Goal: Task Accomplishment & Management: Complete application form

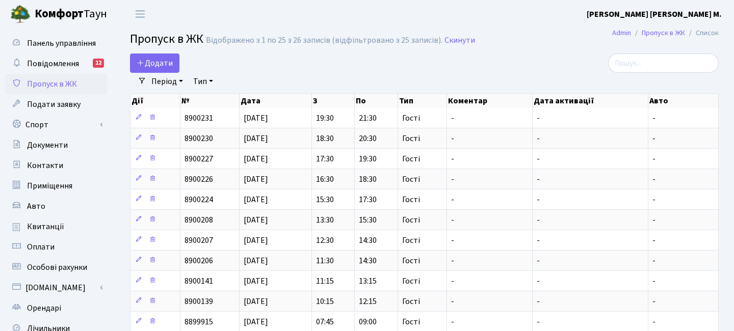
select select "25"
click at [162, 63] on span "Додати" at bounding box center [155, 63] width 36 height 11
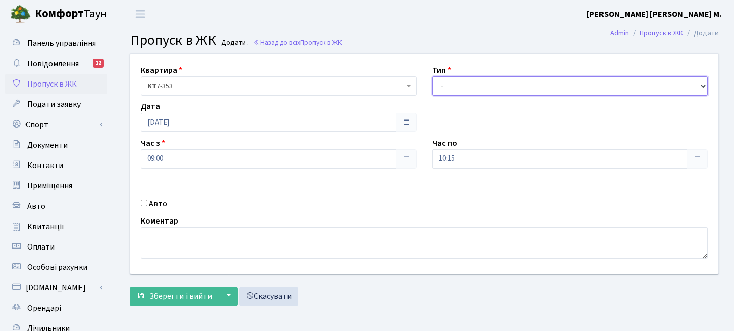
click at [493, 88] on select "- Доставка Таксі Гості Сервіс" at bounding box center [570, 85] width 276 height 19
select select "2"
click at [432, 76] on select "- Доставка Таксі Гості Сервіс" at bounding box center [570, 85] width 276 height 19
click at [157, 208] on label "Авто" at bounding box center [158, 204] width 18 height 12
click at [147, 206] on input "Авто" at bounding box center [144, 203] width 7 height 7
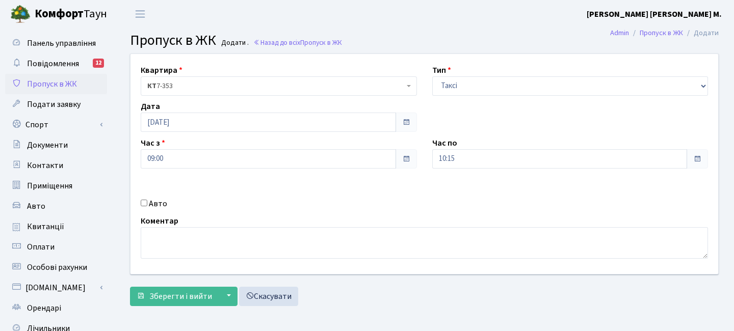
checkbox input "true"
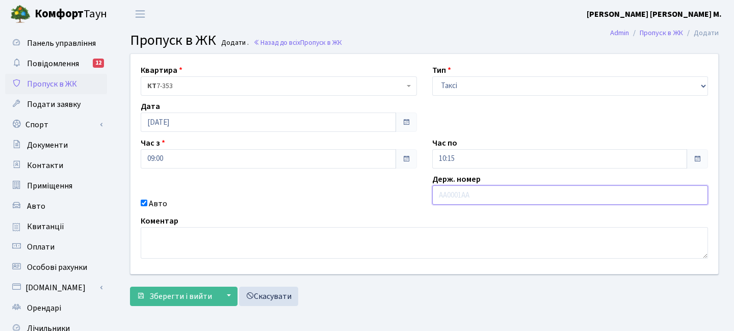
paste input "KA6422IK"
type input "KA6422IK"
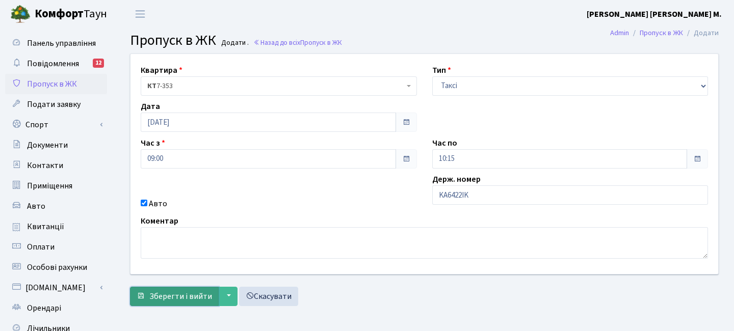
click at [158, 291] on span "Зберегти і вийти" at bounding box center [180, 296] width 63 height 11
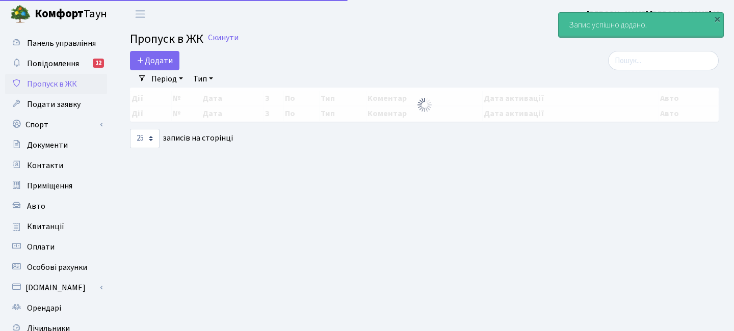
select select "25"
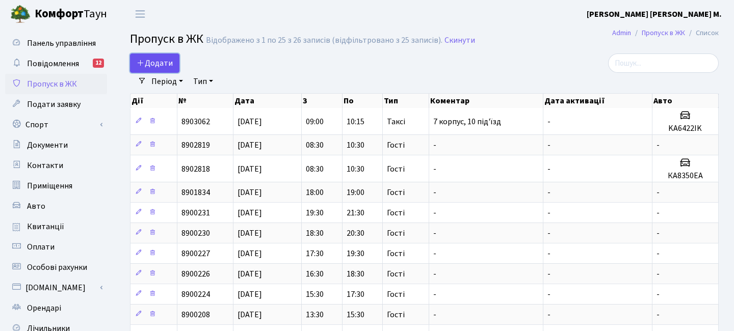
click at [149, 68] on span "Додати" at bounding box center [155, 63] width 36 height 11
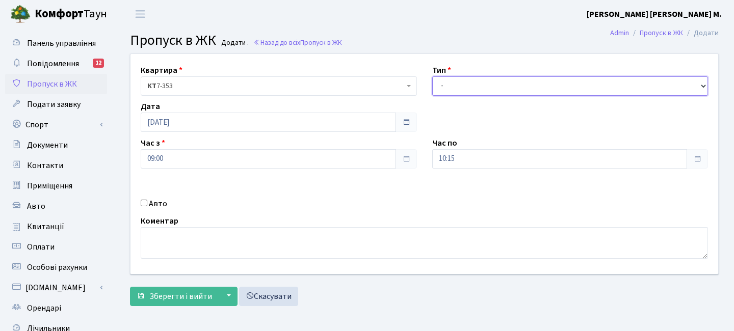
click at [521, 90] on select "- Доставка Таксі Гості Сервіс" at bounding box center [570, 85] width 276 height 19
select select "3"
click at [432, 76] on select "- Доставка Таксі Гості Сервіс" at bounding box center [570, 85] width 276 height 19
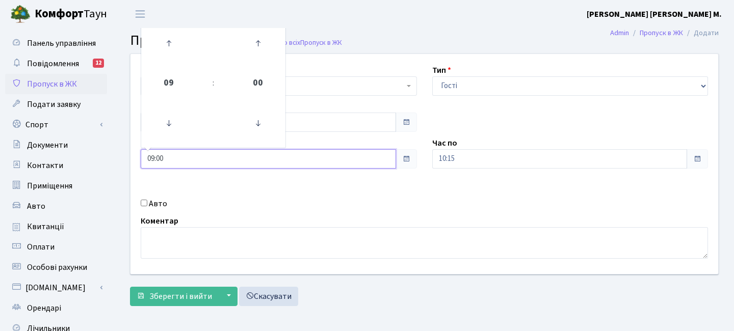
click at [275, 152] on input "09:00" at bounding box center [268, 158] width 255 height 19
click at [175, 50] on icon at bounding box center [169, 44] width 28 height 28
type input "10:00"
drag, startPoint x: 455, startPoint y: 162, endPoint x: 463, endPoint y: 148, distance: 16.0
click at [456, 162] on input "10:15" at bounding box center [559, 158] width 255 height 19
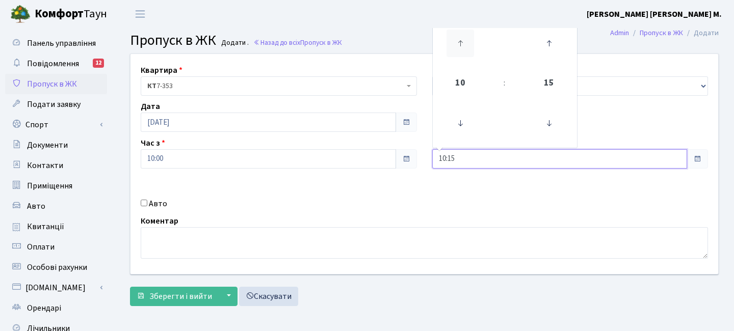
click at [465, 38] on icon at bounding box center [460, 44] width 28 height 28
click at [465, 37] on icon at bounding box center [460, 44] width 28 height 28
type input "12:15"
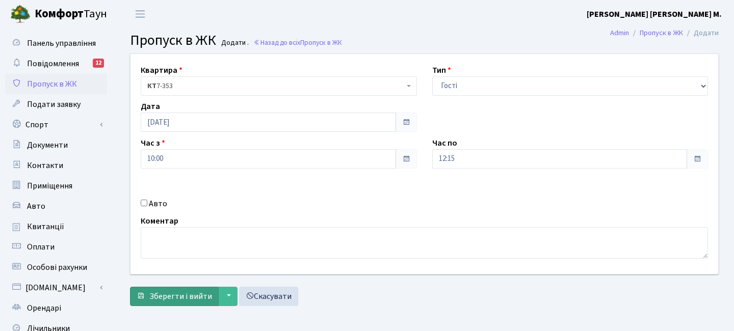
drag, startPoint x: 143, startPoint y: 278, endPoint x: 153, endPoint y: 288, distance: 14.8
click at [143, 278] on form "Квартира <b>КТ</b>&nbsp;&nbsp;&nbsp;&nbsp;7-353 <b>КТ</b>&nbsp;&nbsp;&nbsp;&nbs…" at bounding box center [424, 179] width 588 height 253
click at [155, 291] on span "Зберегти і вийти" at bounding box center [180, 296] width 63 height 11
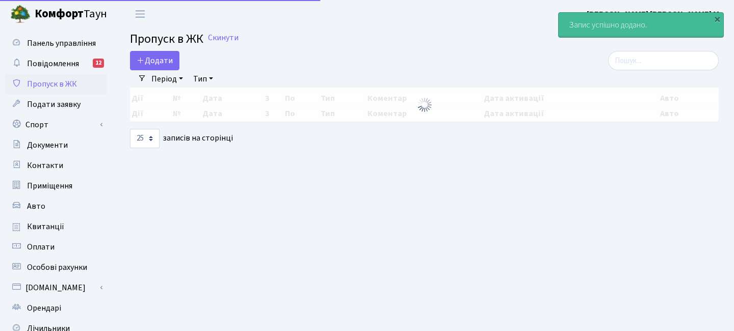
select select "25"
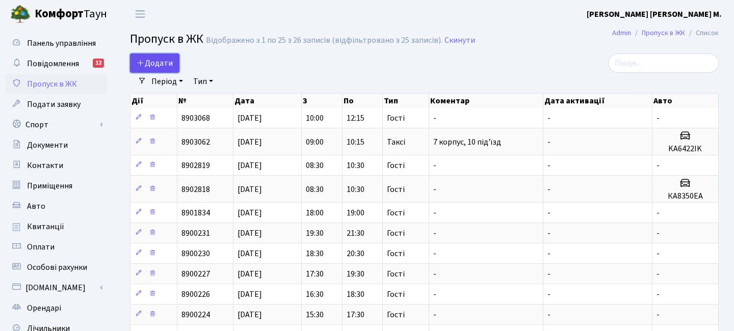
click at [159, 64] on span "Додати" at bounding box center [155, 63] width 36 height 11
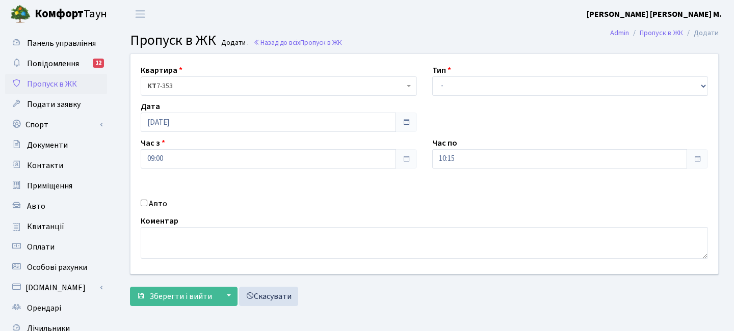
drag, startPoint x: 430, startPoint y: 75, endPoint x: 435, endPoint y: 82, distance: 8.4
click at [432, 78] on div "Тип - Доставка Таксі Гості Сервіс" at bounding box center [569, 80] width 291 height 32
click at [439, 84] on select "- Доставка Таксі Гості Сервіс" at bounding box center [570, 85] width 276 height 19
select select "3"
click at [432, 76] on select "- Доставка Таксі Гості Сервіс" at bounding box center [570, 85] width 276 height 19
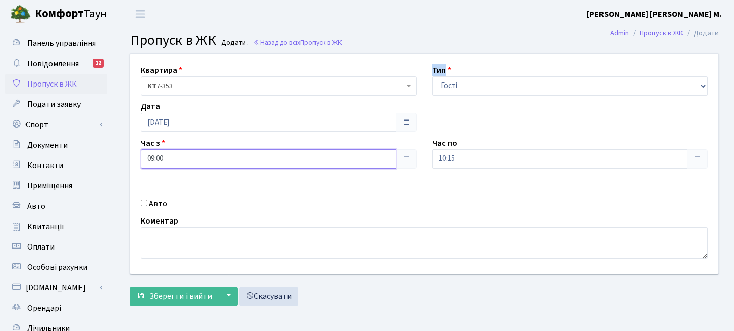
click at [211, 160] on input "09:00" at bounding box center [268, 158] width 255 height 19
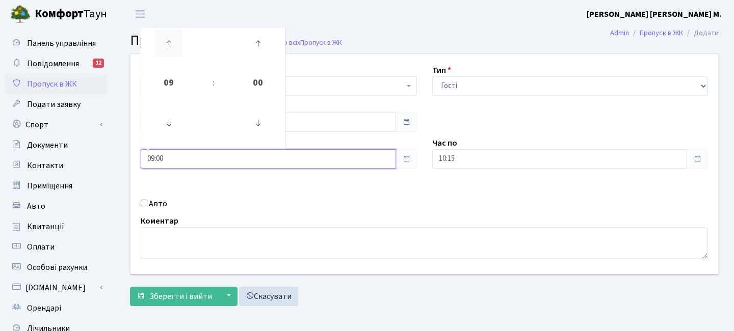
click at [174, 46] on icon at bounding box center [169, 44] width 28 height 28
type input "10:00"
click at [472, 162] on input "10:15" at bounding box center [559, 158] width 255 height 19
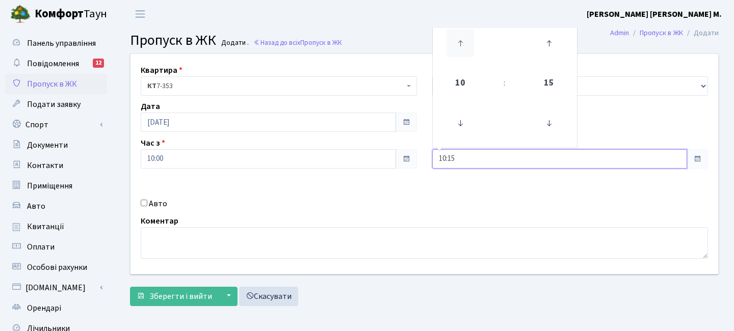
click at [463, 55] on icon at bounding box center [460, 44] width 28 height 28
type input "12:15"
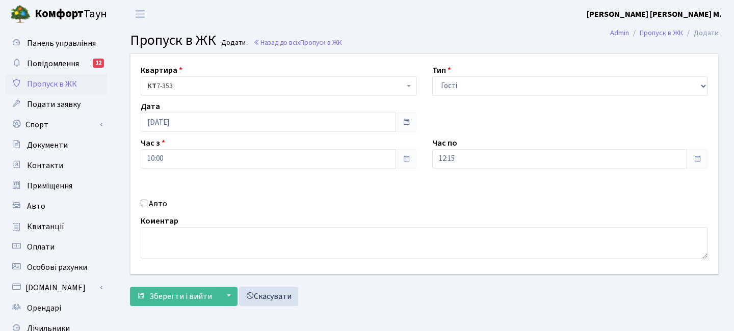
click at [180, 285] on form "Квартира <b>КТ</b>&nbsp;&nbsp;&nbsp;&nbsp;7-353 <b>КТ</b>&nbsp;&nbsp;&nbsp;&nbs…" at bounding box center [424, 179] width 588 height 253
click at [179, 291] on span "Зберегти і вийти" at bounding box center [180, 296] width 63 height 11
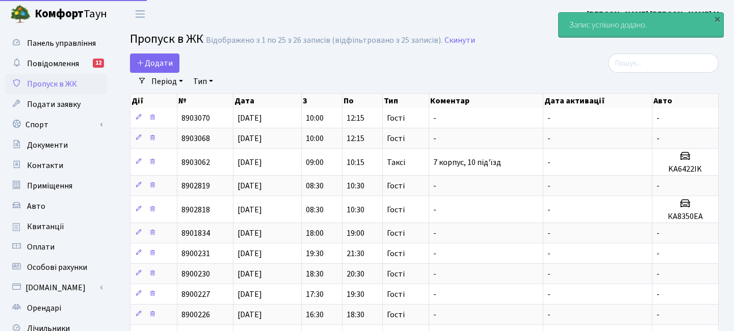
select select "25"
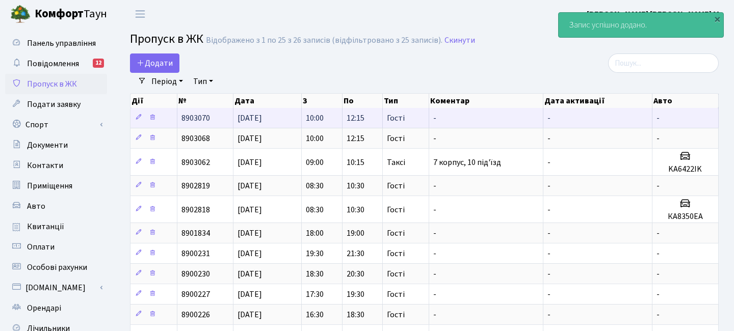
click at [330, 118] on td "10:00" at bounding box center [322, 118] width 41 height 20
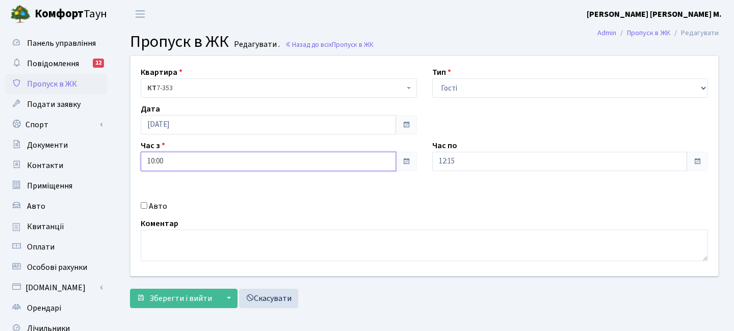
drag, startPoint x: 169, startPoint y: 162, endPoint x: 167, endPoint y: 156, distance: 5.8
click at [168, 163] on input "10:00" at bounding box center [268, 161] width 255 height 19
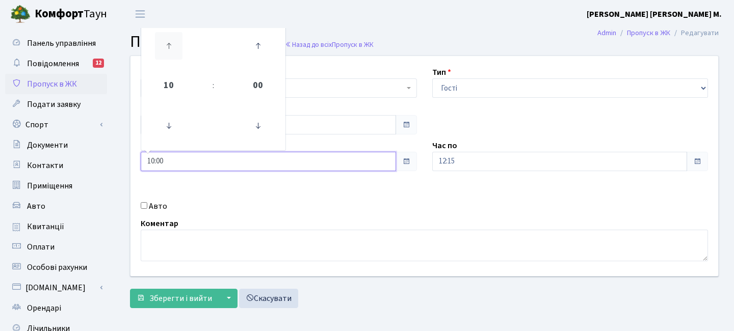
click at [167, 43] on icon at bounding box center [169, 46] width 28 height 28
type input "11:00"
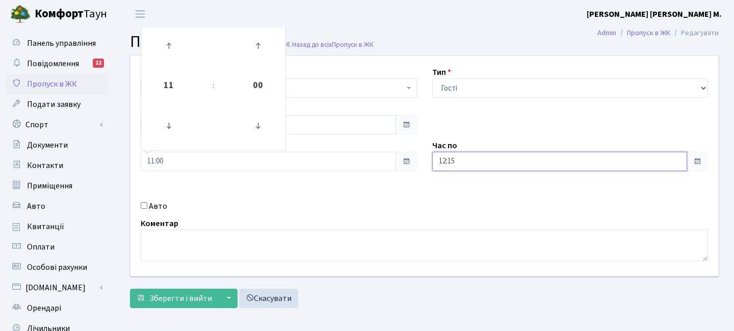
click at [503, 167] on input "12:15" at bounding box center [559, 161] width 255 height 19
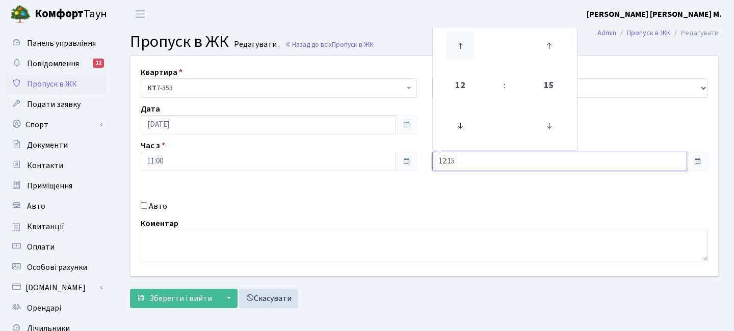
click at [455, 37] on icon at bounding box center [460, 46] width 28 height 28
type input "13:15"
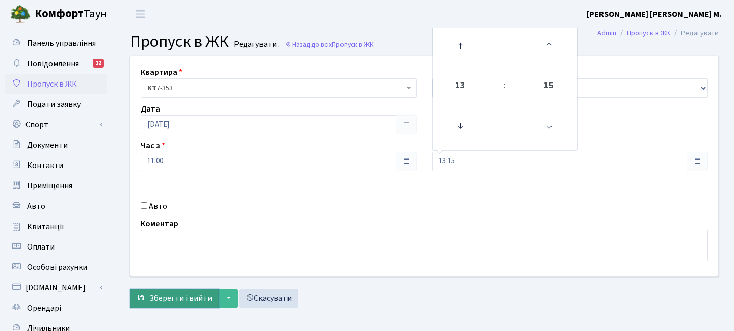
click at [181, 294] on span "Зберегти і вийти" at bounding box center [180, 298] width 63 height 11
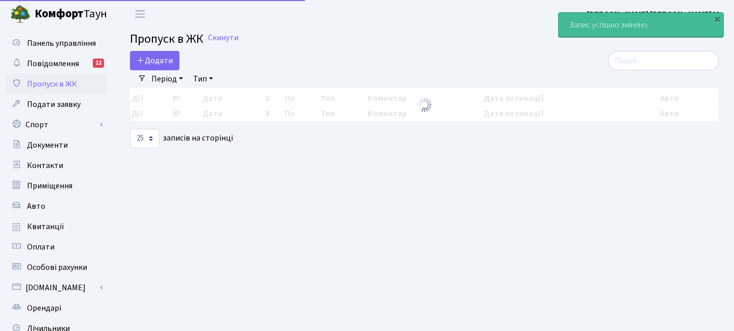
select select "25"
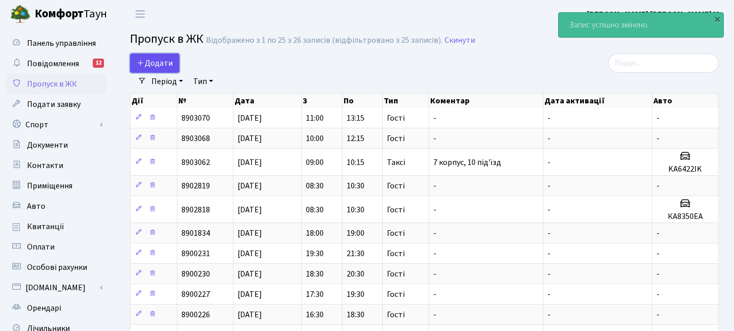
click at [158, 61] on span "Додати" at bounding box center [155, 63] width 36 height 11
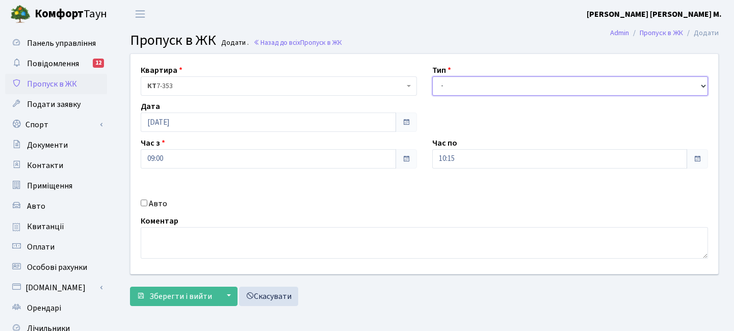
click at [458, 78] on select "- Доставка Таксі Гості Сервіс" at bounding box center [570, 85] width 276 height 19
select select "3"
click at [432, 76] on select "- Доставка Таксі Гості Сервіс" at bounding box center [570, 85] width 276 height 19
click at [224, 157] on input "09:00" at bounding box center [268, 158] width 255 height 19
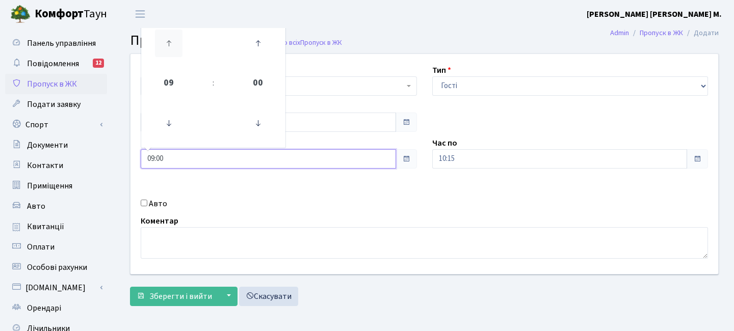
click at [170, 47] on icon at bounding box center [169, 44] width 28 height 28
click at [172, 46] on icon at bounding box center [169, 44] width 28 height 28
type input "11:00"
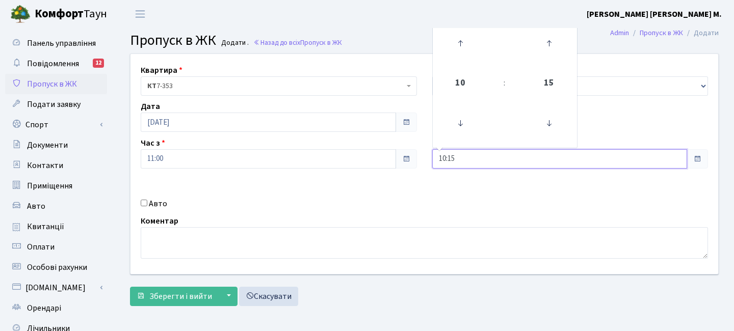
click at [450, 163] on input "10:15" at bounding box center [559, 158] width 255 height 19
click at [464, 46] on icon at bounding box center [460, 44] width 28 height 28
type input "13:15"
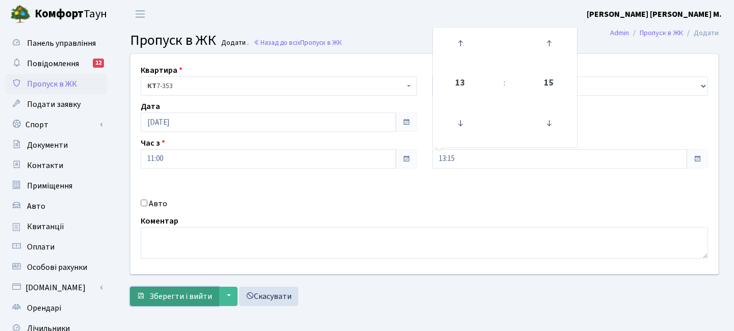
click at [179, 292] on span "Зберегти і вийти" at bounding box center [180, 296] width 63 height 11
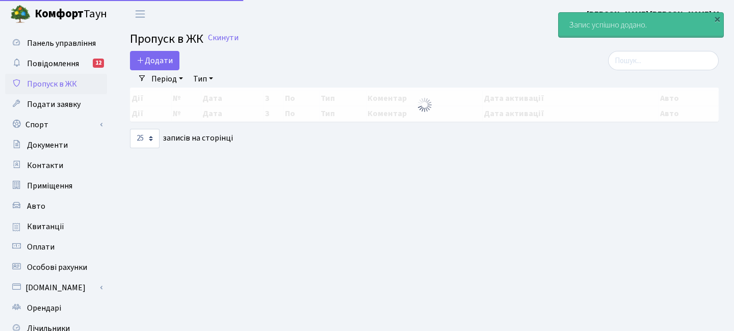
select select "25"
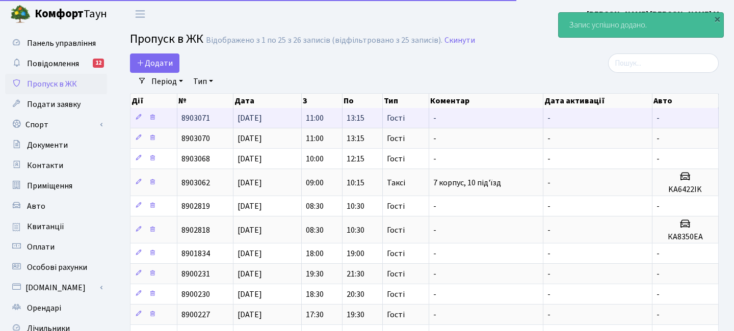
click at [334, 121] on td "11:00" at bounding box center [322, 118] width 41 height 20
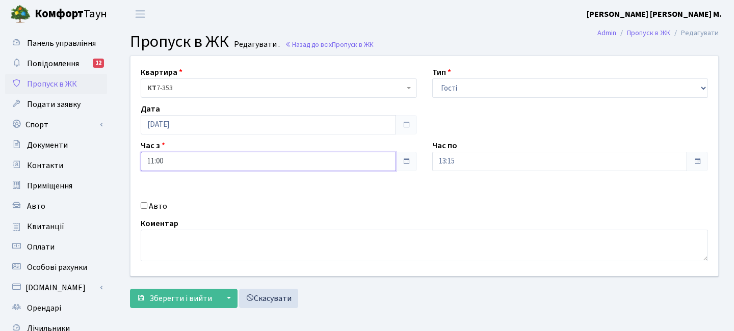
click at [168, 159] on input "11:00" at bounding box center [268, 161] width 255 height 19
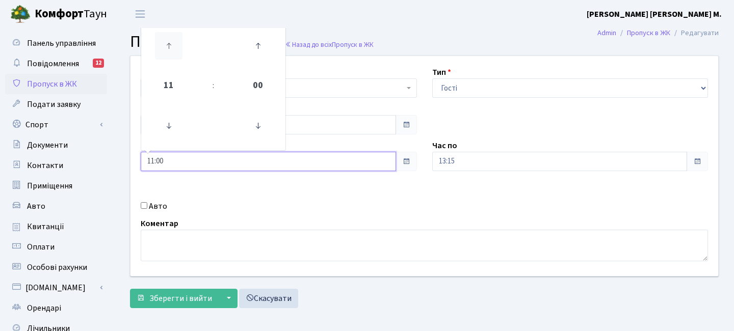
click at [179, 36] on icon at bounding box center [169, 46] width 28 height 28
type input "12:00"
drag, startPoint x: 469, startPoint y: 138, endPoint x: 470, endPoint y: 149, distance: 11.3
click at [469, 138] on div "Квартира <b>КТ</b>&nbsp;&nbsp;&nbsp;&nbsp;7-353 <b>КТ</b>&nbsp;&nbsp;&nbsp;&nbs…" at bounding box center [424, 166] width 603 height 220
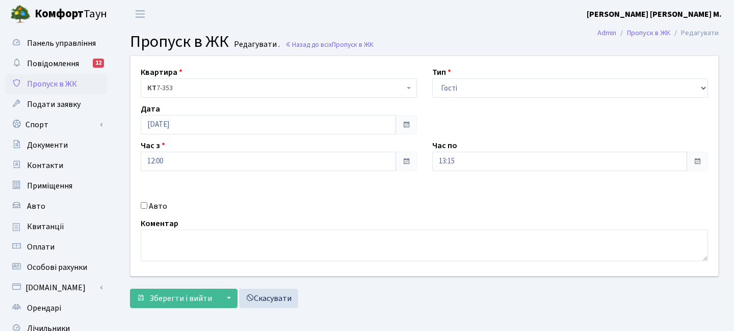
click at [470, 150] on div "Час по 13:15" at bounding box center [569, 156] width 291 height 32
drag, startPoint x: 462, startPoint y: 150, endPoint x: 478, endPoint y: 107, distance: 46.1
click at [462, 150] on div "Час по 13:15" at bounding box center [569, 156] width 291 height 32
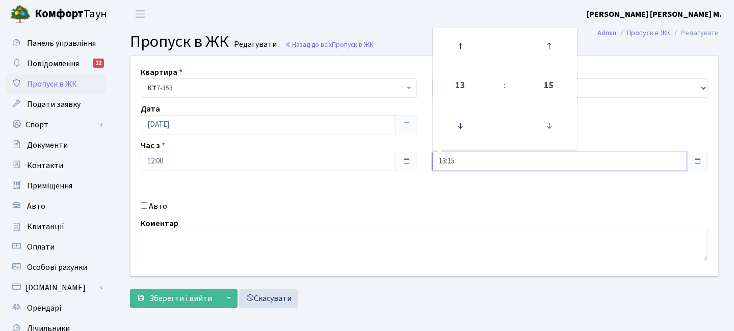
drag, startPoint x: 453, startPoint y: 160, endPoint x: 478, endPoint y: 95, distance: 70.3
click at [453, 160] on input "13:15" at bounding box center [559, 161] width 255 height 19
click at [461, 45] on icon at bounding box center [460, 46] width 28 height 28
type input "14:15"
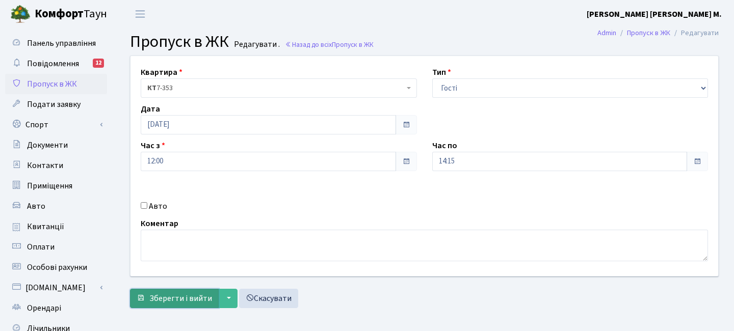
click at [188, 301] on span "Зберегти і вийти" at bounding box center [180, 298] width 63 height 11
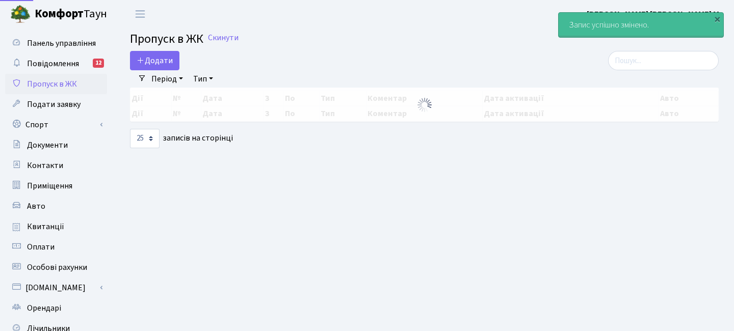
select select "25"
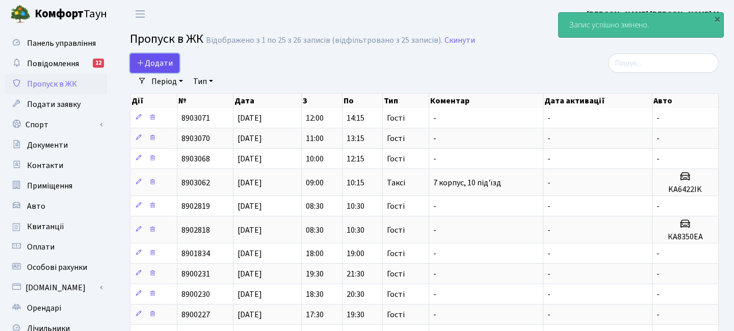
click at [153, 59] on span "Додати" at bounding box center [155, 63] width 36 height 11
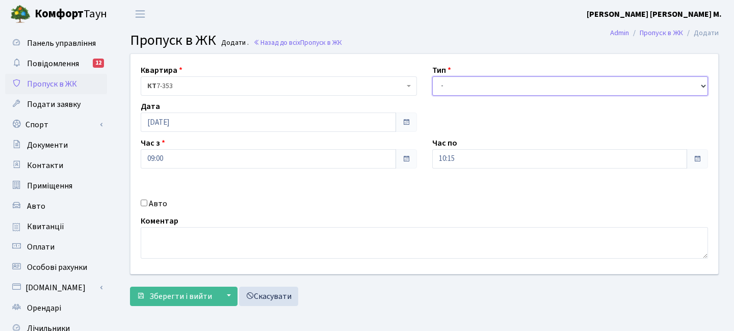
click at [447, 89] on select "- Доставка Таксі Гості Сервіс" at bounding box center [570, 85] width 276 height 19
select select "3"
click at [432, 76] on select "- Доставка Таксі Гості Сервіс" at bounding box center [570, 85] width 276 height 19
click at [255, 162] on input "09:00" at bounding box center [268, 158] width 255 height 19
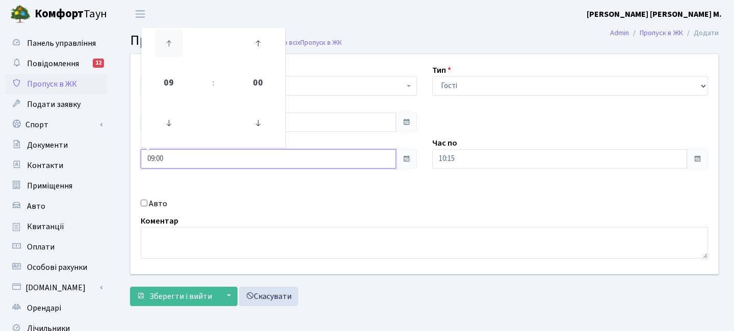
click at [174, 46] on icon at bounding box center [169, 44] width 28 height 28
type input "13:00"
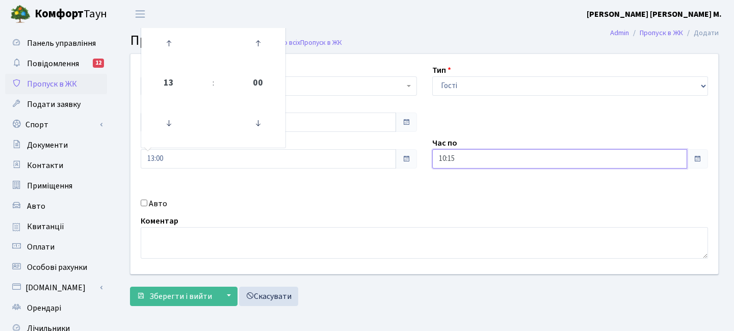
click at [456, 157] on input "10:15" at bounding box center [559, 158] width 255 height 19
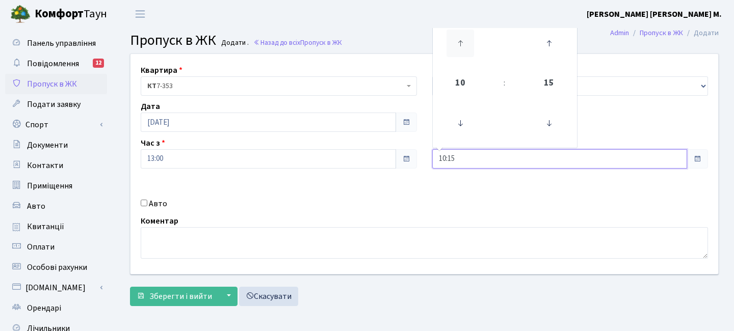
click at [467, 50] on td at bounding box center [460, 43] width 51 height 44
click at [465, 43] on icon at bounding box center [460, 44] width 28 height 28
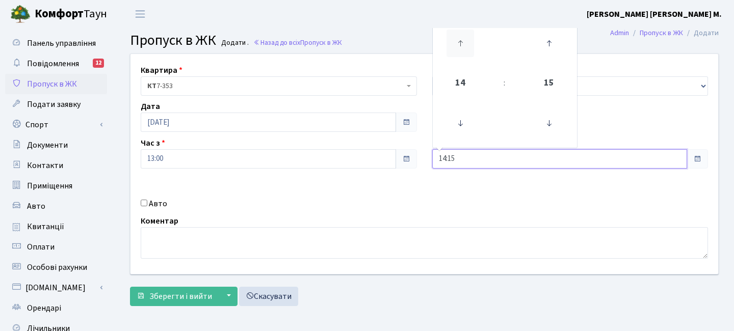
click at [465, 43] on icon at bounding box center [460, 44] width 28 height 28
type input "15:15"
drag, startPoint x: 112, startPoint y: 276, endPoint x: 134, endPoint y: 286, distance: 24.4
click at [114, 277] on div "Панель управління Повідомлення 12 Пропуск в ЖК Подати заявку Спорт Бронювання С…" at bounding box center [57, 230] width 115 height 405
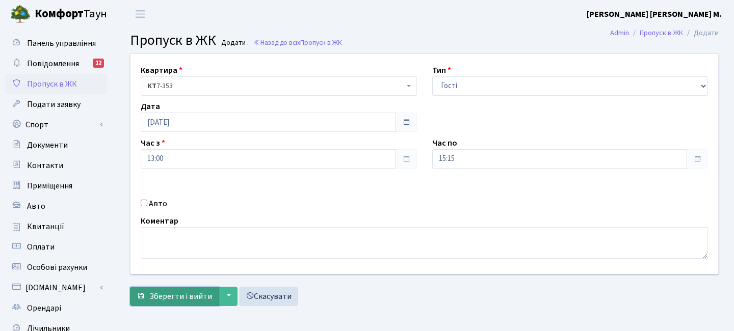
click at [171, 295] on span "Зберегти і вийти" at bounding box center [180, 296] width 63 height 11
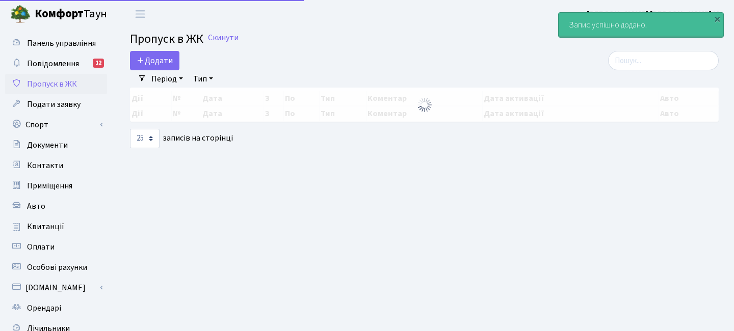
select select "25"
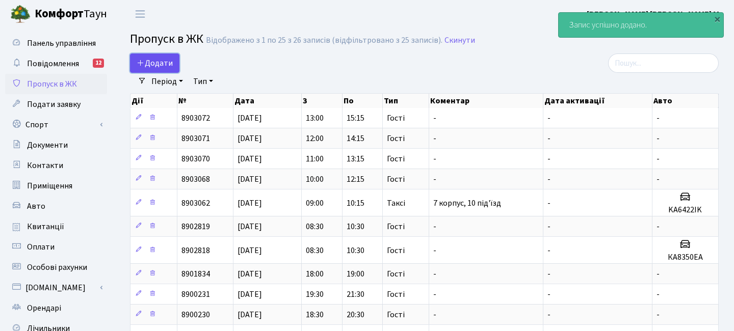
click at [152, 60] on span "Додати" at bounding box center [155, 63] width 36 height 11
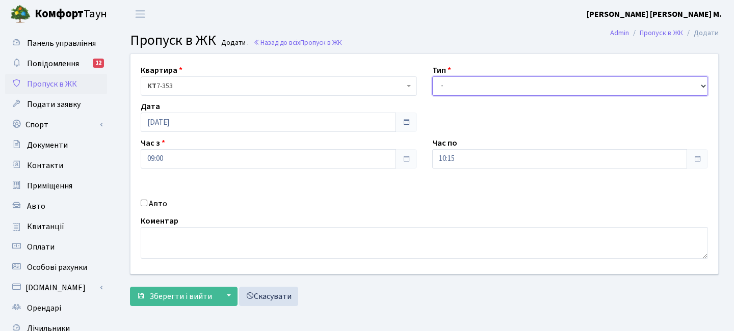
click at [456, 83] on select "- Доставка Таксі Гості Сервіс" at bounding box center [570, 85] width 276 height 19
select select "3"
click at [432, 76] on select "- Доставка Таксі Гості Сервіс" at bounding box center [570, 85] width 276 height 19
click at [287, 160] on input "09:00" at bounding box center [268, 158] width 255 height 19
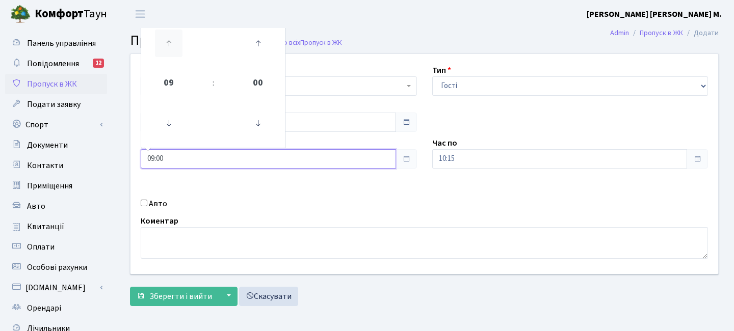
click at [176, 42] on icon at bounding box center [169, 44] width 28 height 28
drag, startPoint x: 177, startPoint y: 42, endPoint x: 258, endPoint y: 60, distance: 83.1
click at [177, 42] on icon at bounding box center [169, 44] width 28 height 28
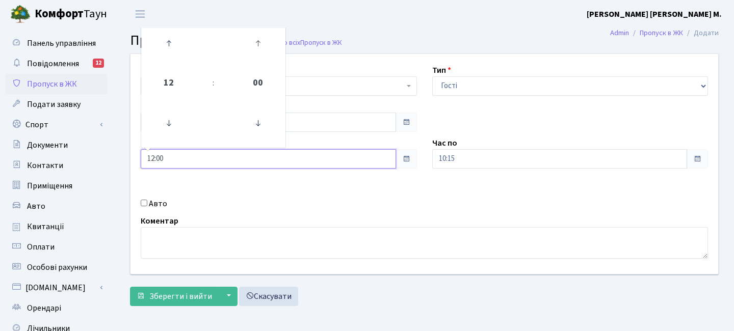
type input "13:00"
click at [451, 150] on input "10:15" at bounding box center [559, 158] width 255 height 19
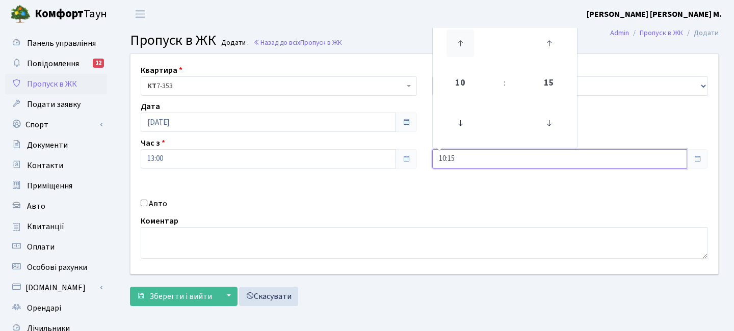
click at [464, 48] on icon at bounding box center [460, 44] width 28 height 28
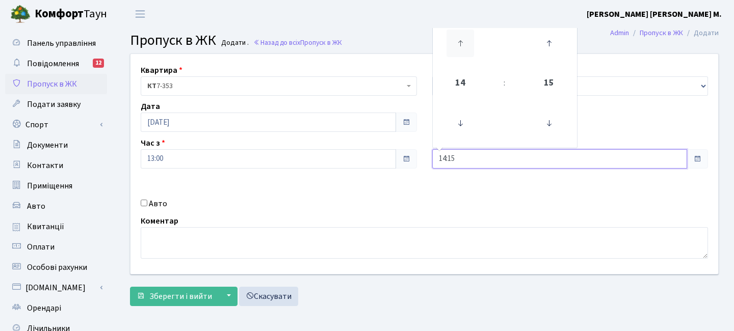
type input "15:15"
click at [194, 292] on span "Зберегти і вийти" at bounding box center [180, 296] width 63 height 11
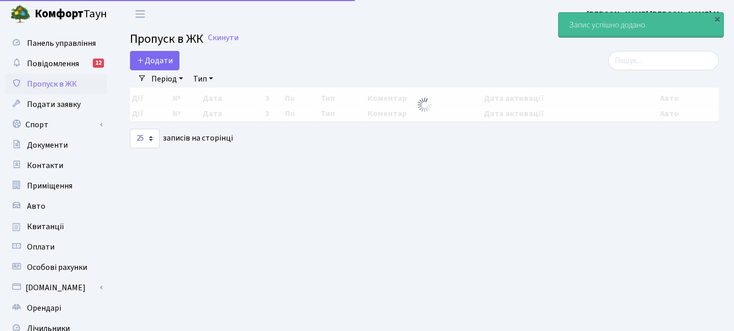
select select "25"
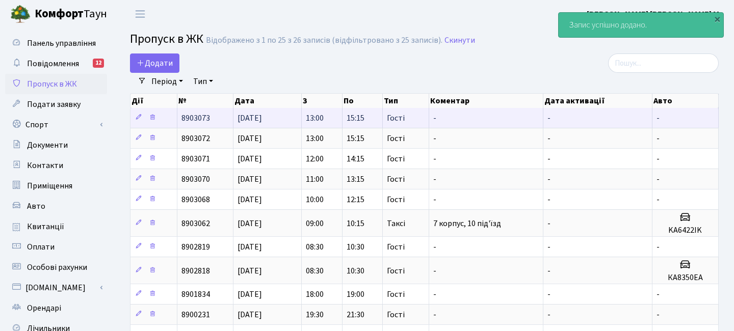
click at [352, 120] on span "15:15" at bounding box center [355, 118] width 18 height 11
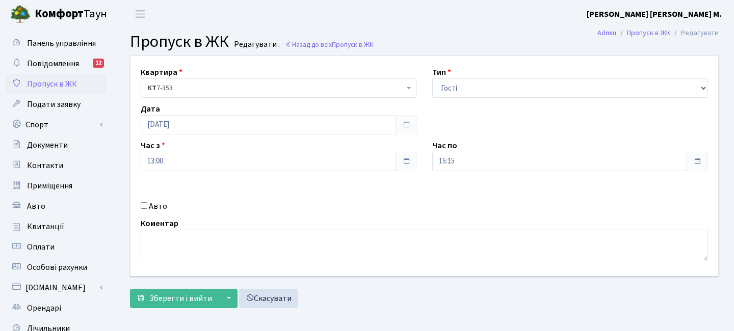
drag, startPoint x: 220, startPoint y: 171, endPoint x: 186, endPoint y: 57, distance: 119.3
click at [219, 171] on div "Квартира <b>КТ</b>&nbsp;&nbsp;&nbsp;&nbsp;7-353 <b>КТ</b>&nbsp;&nbsp;&nbsp;&nbs…" at bounding box center [424, 166] width 603 height 220
drag, startPoint x: 184, startPoint y: 162, endPoint x: 184, endPoint y: 157, distance: 5.1
click at [184, 157] on input "13:00" at bounding box center [268, 161] width 255 height 19
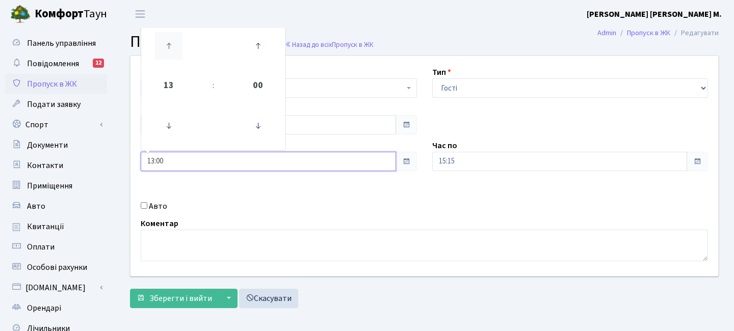
click at [167, 36] on icon at bounding box center [169, 46] width 28 height 28
type input "14:00"
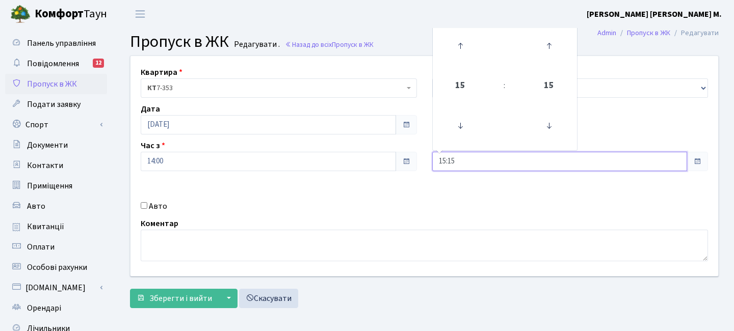
drag, startPoint x: 505, startPoint y: 161, endPoint x: 437, endPoint y: 100, distance: 92.0
click at [497, 154] on input "15:15" at bounding box center [559, 161] width 255 height 19
click at [453, 49] on icon at bounding box center [460, 46] width 28 height 28
type input "16:15"
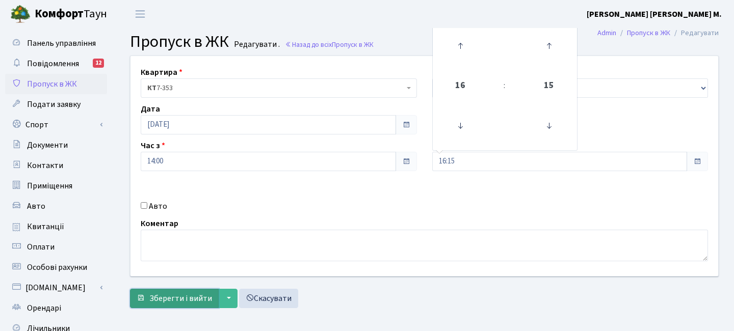
click at [196, 307] on button "Зберегти і вийти" at bounding box center [174, 298] width 89 height 19
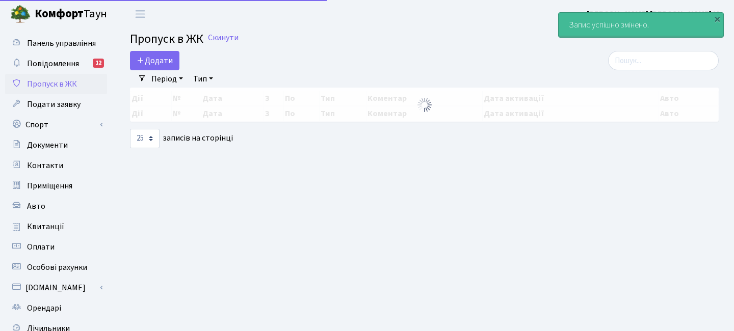
select select "25"
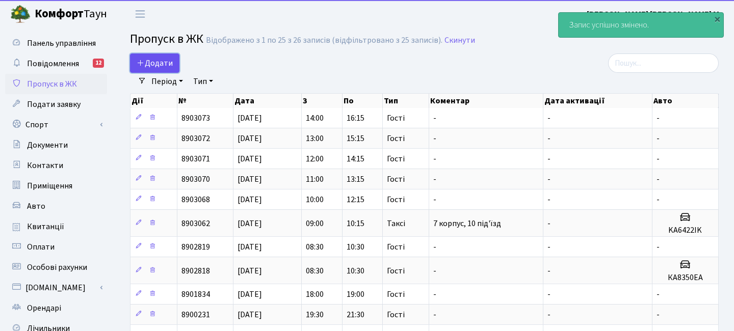
click at [168, 64] on span "Додати" at bounding box center [155, 63] width 36 height 11
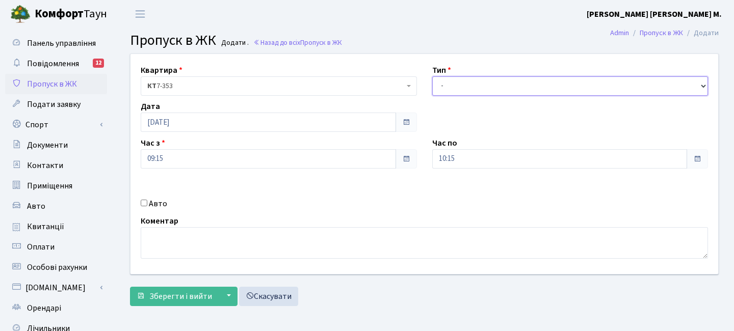
click at [450, 85] on select "- Доставка Таксі Гості Сервіс" at bounding box center [570, 85] width 276 height 19
select select "3"
click at [432, 76] on select "- Доставка Таксі Гості Сервіс" at bounding box center [570, 85] width 276 height 19
click at [212, 157] on input "09:15" at bounding box center [268, 158] width 255 height 19
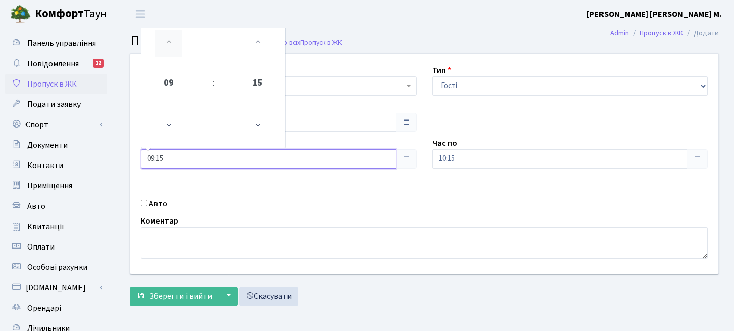
click at [175, 53] on icon at bounding box center [169, 44] width 28 height 28
click at [176, 53] on icon at bounding box center [169, 44] width 28 height 28
click at [175, 53] on icon at bounding box center [169, 44] width 28 height 28
click at [177, 53] on icon at bounding box center [169, 44] width 28 height 28
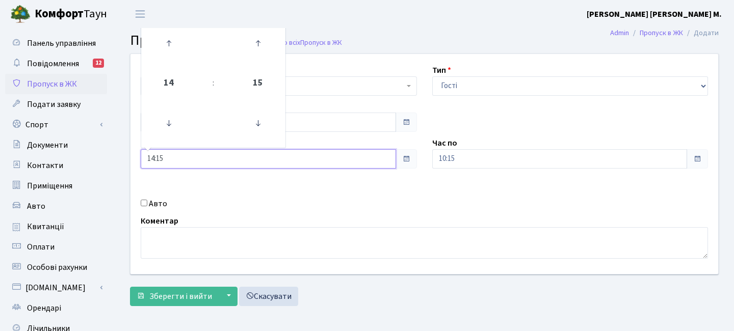
drag, startPoint x: 177, startPoint y: 53, endPoint x: 256, endPoint y: 63, distance: 79.6
click at [177, 53] on icon at bounding box center [169, 44] width 28 height 28
type input "15:15"
click at [459, 157] on input "10:15" at bounding box center [559, 158] width 255 height 19
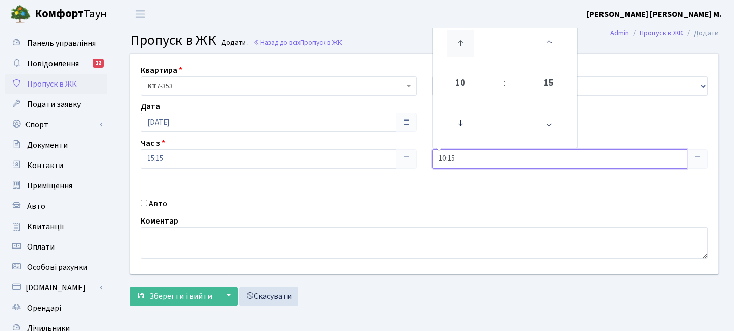
click at [459, 48] on icon at bounding box center [460, 44] width 28 height 28
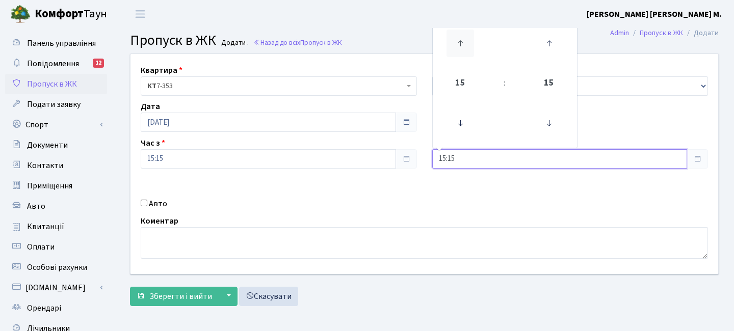
click at [459, 48] on icon at bounding box center [460, 44] width 28 height 28
type input "17:15"
click at [213, 297] on button "Зберегти і вийти" at bounding box center [174, 296] width 89 height 19
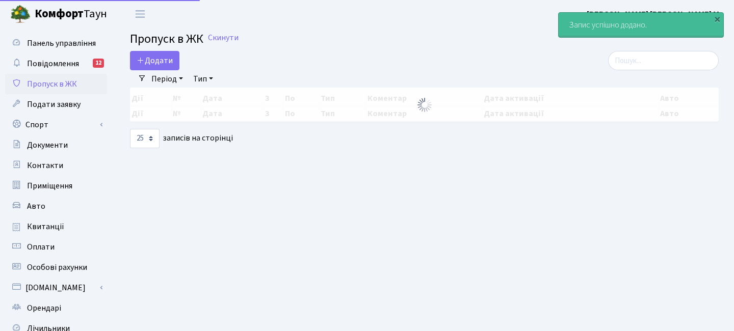
select select "25"
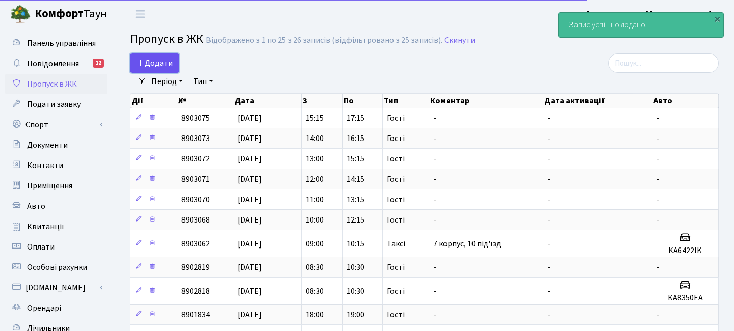
click at [153, 68] on span "Додати" at bounding box center [155, 63] width 36 height 11
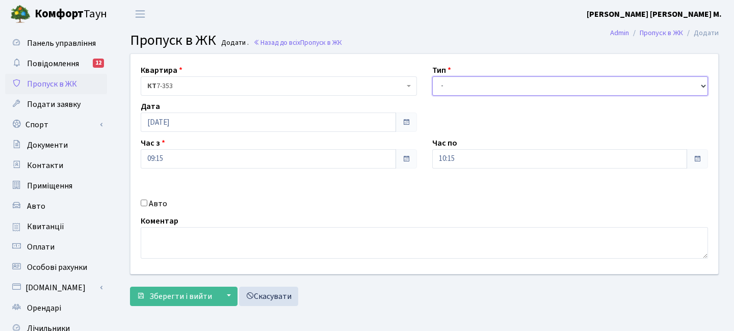
click at [464, 89] on select "- Доставка Таксі Гості Сервіс" at bounding box center [570, 85] width 276 height 19
select select "3"
click at [432, 76] on select "- Доставка Таксі Гості Сервіс" at bounding box center [570, 85] width 276 height 19
click at [222, 169] on div "Квартира <b>КТ</b>&nbsp;&nbsp;&nbsp;&nbsp;7-353 <b>КТ</b>&nbsp;&nbsp;&nbsp;&nbs…" at bounding box center [424, 164] width 603 height 220
click at [216, 166] on input "09:15" at bounding box center [268, 158] width 255 height 19
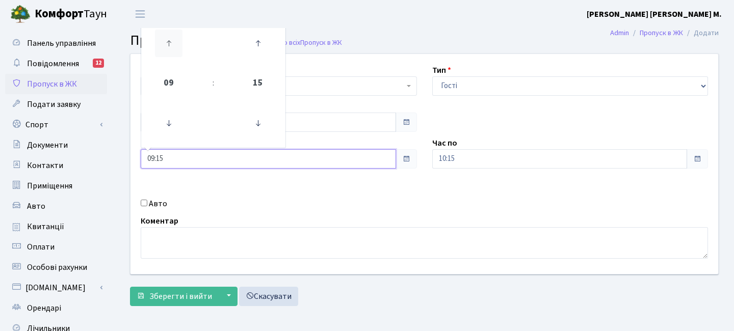
click at [163, 50] on icon at bounding box center [169, 44] width 28 height 28
click at [164, 50] on icon at bounding box center [169, 44] width 28 height 28
click at [163, 50] on icon at bounding box center [169, 44] width 28 height 28
click at [164, 50] on icon at bounding box center [169, 44] width 28 height 28
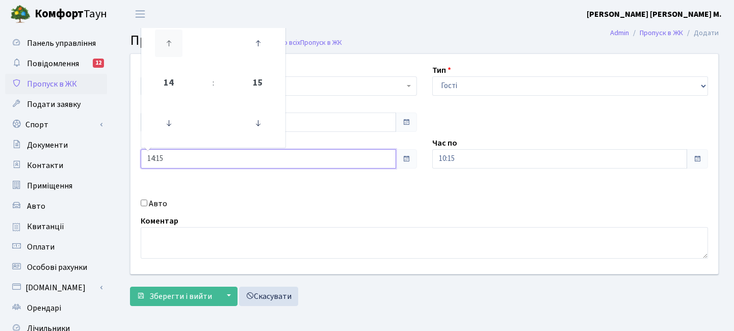
click at [164, 50] on icon at bounding box center [169, 44] width 28 height 28
type input "16:15"
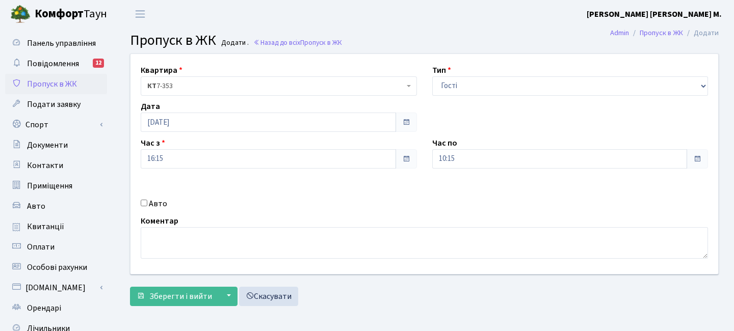
drag, startPoint x: 487, startPoint y: 170, endPoint x: 481, endPoint y: 133, distance: 36.6
click at [487, 170] on div "Квартира <b>КТ</b>&nbsp;&nbsp;&nbsp;&nbsp;7-353 <b>КТ</b>&nbsp;&nbsp;&nbsp;&nbs…" at bounding box center [424, 164] width 603 height 220
click at [481, 150] on input "10:15" at bounding box center [559, 158] width 255 height 19
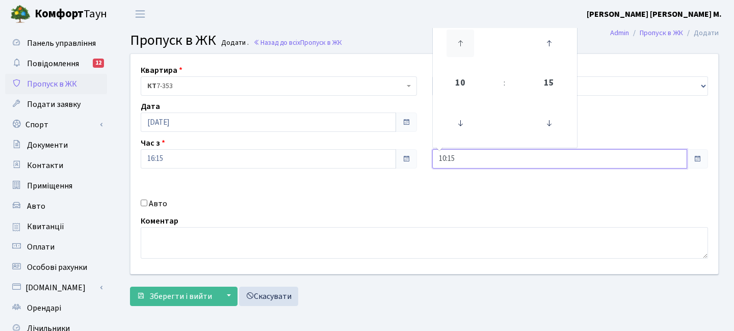
click at [460, 41] on icon at bounding box center [460, 44] width 28 height 28
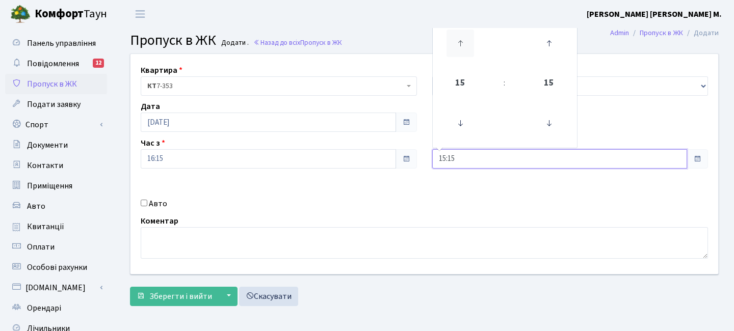
click at [460, 41] on icon at bounding box center [460, 44] width 28 height 28
type input "18:15"
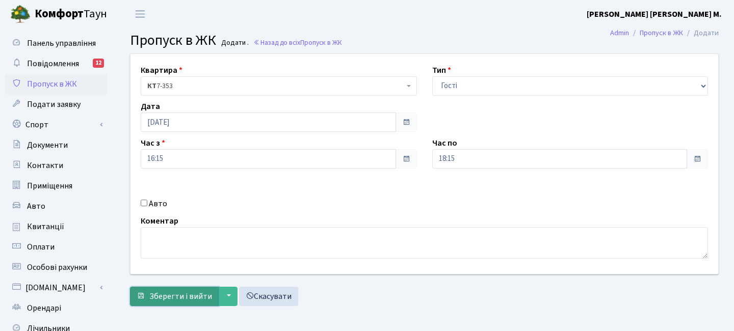
click at [177, 289] on button "Зберегти і вийти" at bounding box center [174, 296] width 89 height 19
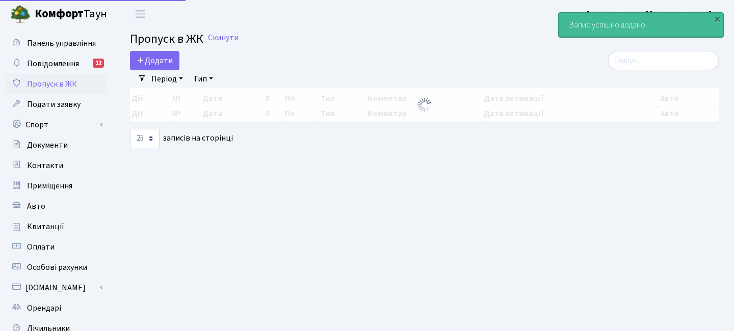
select select "25"
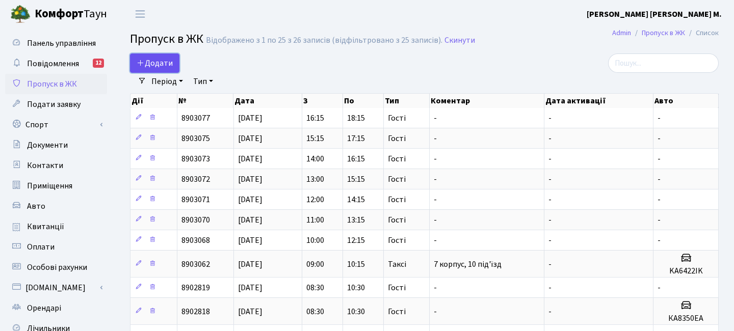
click at [167, 70] on link "Додати" at bounding box center [154, 62] width 49 height 19
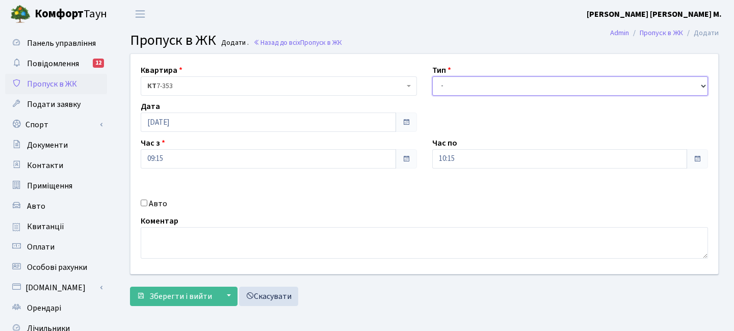
click at [476, 87] on select "- Доставка Таксі Гості Сервіс" at bounding box center [570, 85] width 276 height 19
select select "3"
click at [432, 76] on select "- Доставка Таксі Гості Сервіс" at bounding box center [570, 85] width 276 height 19
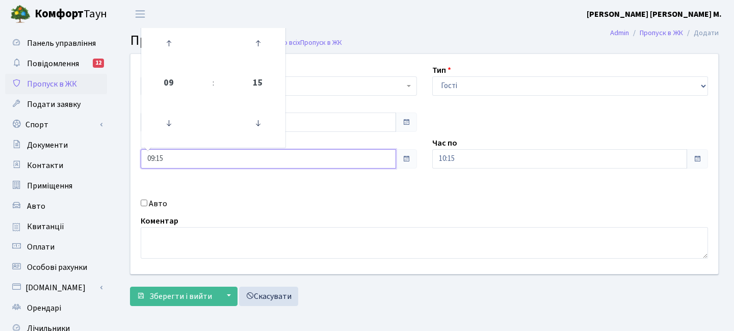
click at [189, 164] on input "09:15" at bounding box center [268, 158] width 255 height 19
click at [170, 43] on icon at bounding box center [169, 44] width 28 height 28
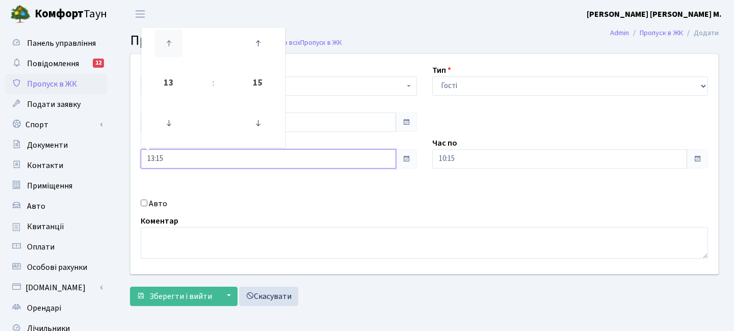
click at [171, 43] on icon at bounding box center [169, 44] width 28 height 28
click at [170, 43] on icon at bounding box center [169, 44] width 28 height 28
type input "16:15"
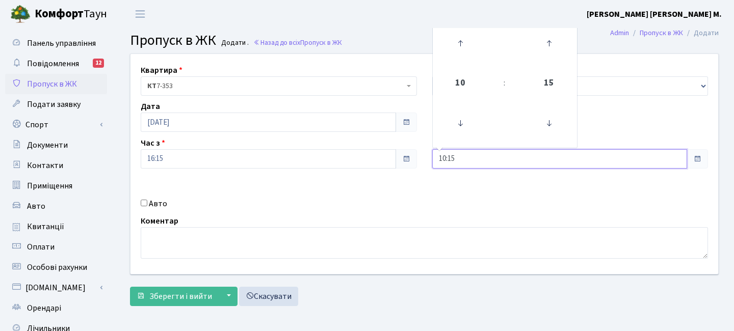
drag, startPoint x: 459, startPoint y: 168, endPoint x: 466, endPoint y: 146, distance: 23.0
click at [458, 168] on input "10:15" at bounding box center [559, 158] width 255 height 19
click at [464, 51] on icon at bounding box center [460, 44] width 28 height 28
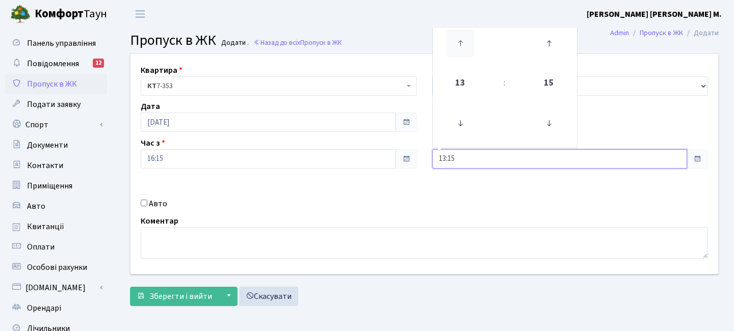
click at [464, 51] on icon at bounding box center [460, 44] width 28 height 28
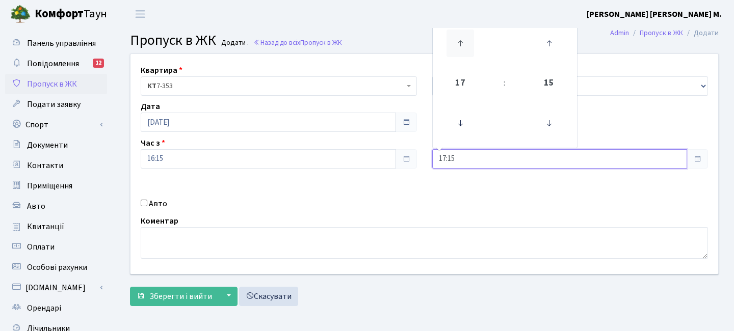
type input "18:15"
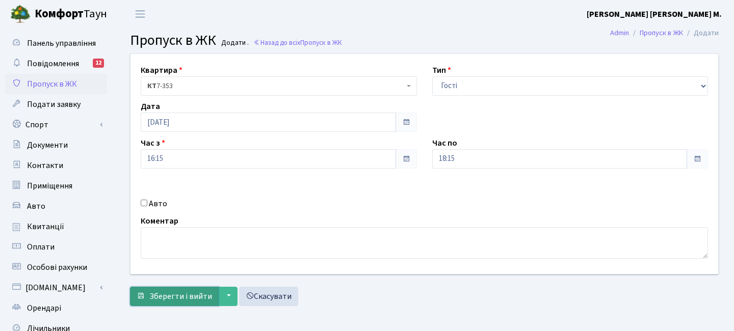
click at [178, 292] on span "Зберегти і вийти" at bounding box center [180, 296] width 63 height 11
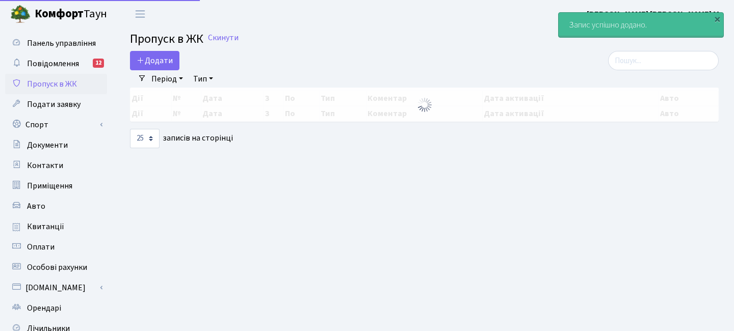
select select "25"
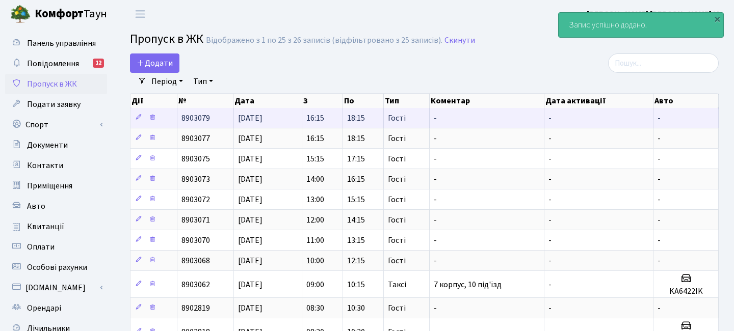
click at [334, 115] on td "16:15" at bounding box center [322, 118] width 41 height 20
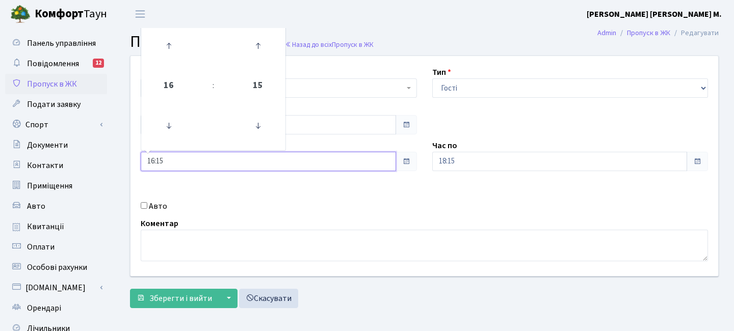
drag, startPoint x: 228, startPoint y: 163, endPoint x: 152, endPoint y: 43, distance: 142.2
click at [228, 163] on input "16:15" at bounding box center [268, 161] width 255 height 19
click at [184, 40] on td at bounding box center [168, 46] width 51 height 44
drag, startPoint x: 168, startPoint y: 47, endPoint x: 177, endPoint y: 49, distance: 9.9
click at [168, 47] on icon at bounding box center [169, 46] width 28 height 28
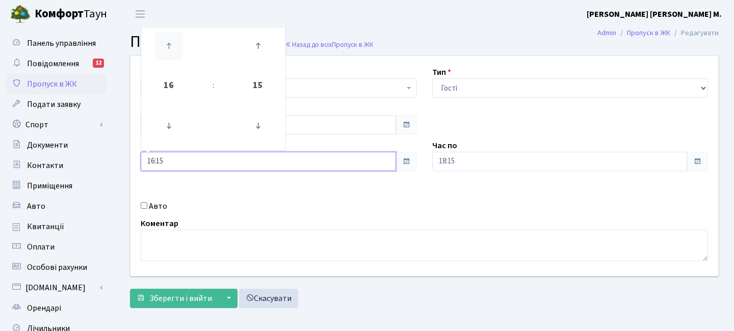
type input "17:15"
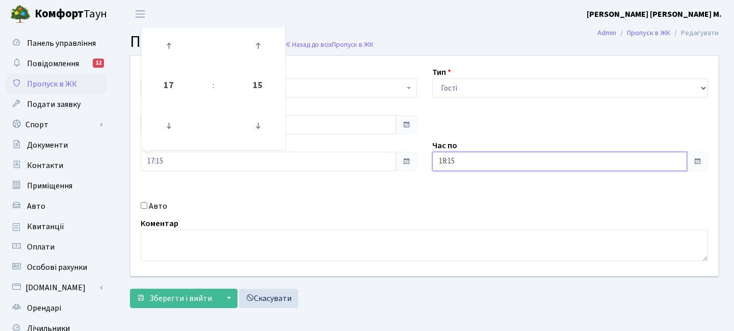
drag, startPoint x: 465, startPoint y: 168, endPoint x: 464, endPoint y: 151, distance: 16.3
click at [465, 168] on input "18:15" at bounding box center [559, 161] width 255 height 19
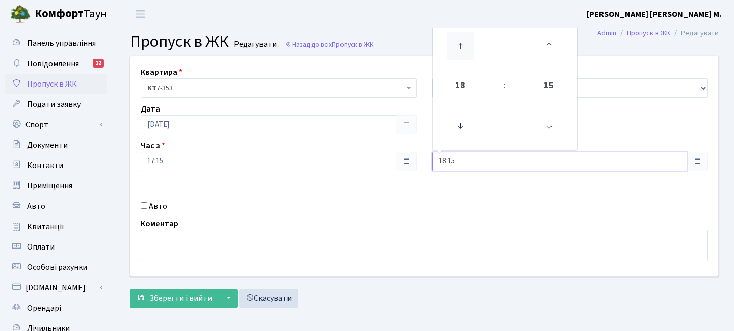
click at [457, 42] on icon at bounding box center [460, 46] width 28 height 28
type input "19:15"
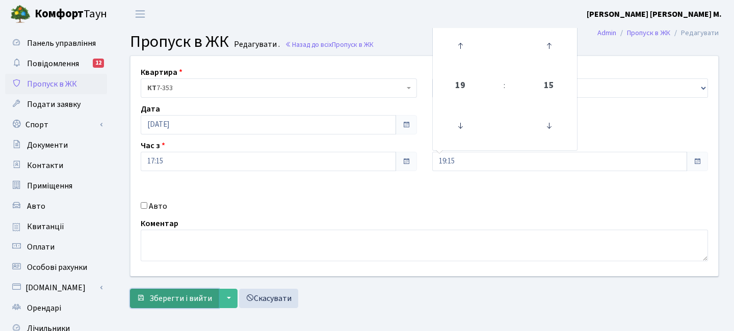
click at [172, 301] on span "Зберегти і вийти" at bounding box center [180, 298] width 63 height 11
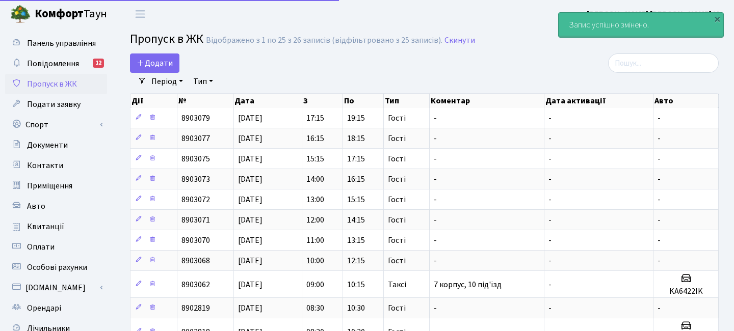
select select "25"
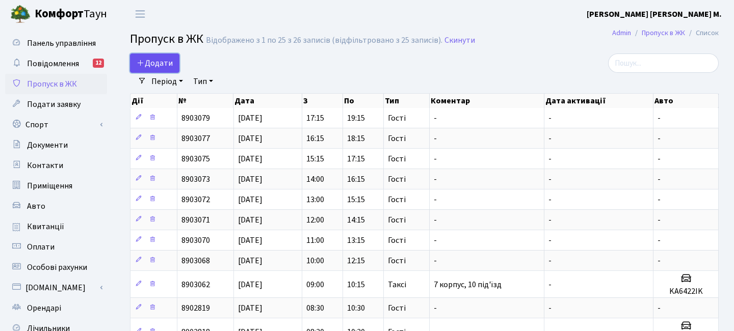
click at [159, 64] on span "Додати" at bounding box center [155, 63] width 36 height 11
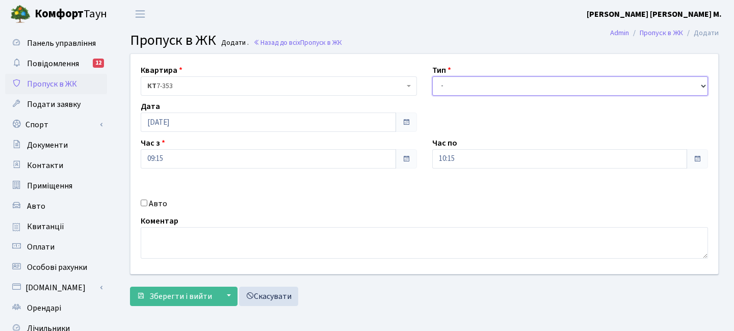
click at [450, 86] on select "- Доставка Таксі Гості Сервіс" at bounding box center [570, 85] width 276 height 19
select select "3"
click at [432, 76] on select "- Доставка Таксі Гості Сервіс" at bounding box center [570, 85] width 276 height 19
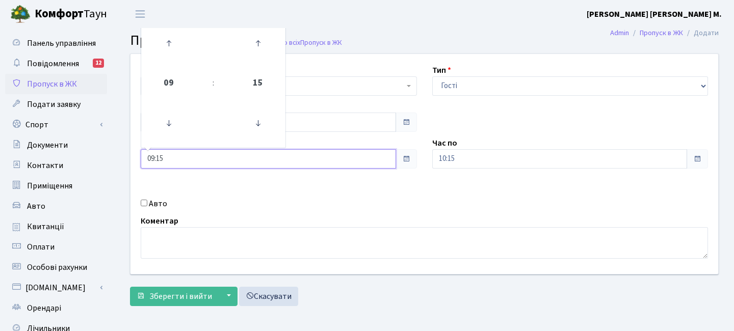
click at [203, 156] on input "09:15" at bounding box center [268, 158] width 255 height 19
click at [177, 47] on icon at bounding box center [169, 44] width 28 height 28
click at [175, 45] on icon at bounding box center [169, 44] width 28 height 28
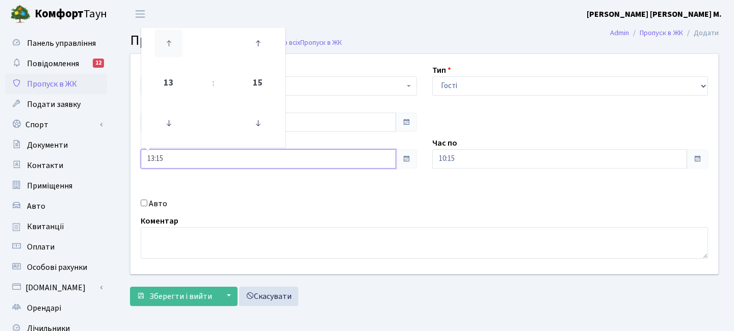
click at [175, 45] on icon at bounding box center [169, 44] width 28 height 28
click at [162, 46] on icon at bounding box center [169, 44] width 28 height 28
click at [164, 45] on icon at bounding box center [169, 44] width 28 height 28
click at [165, 45] on icon at bounding box center [169, 44] width 28 height 28
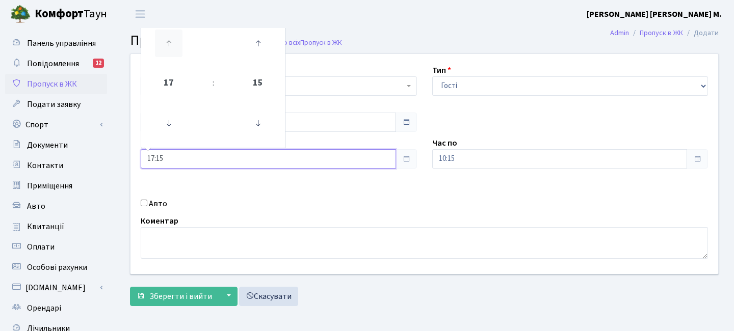
type input "18:15"
click at [469, 157] on input "10:15" at bounding box center [559, 158] width 255 height 19
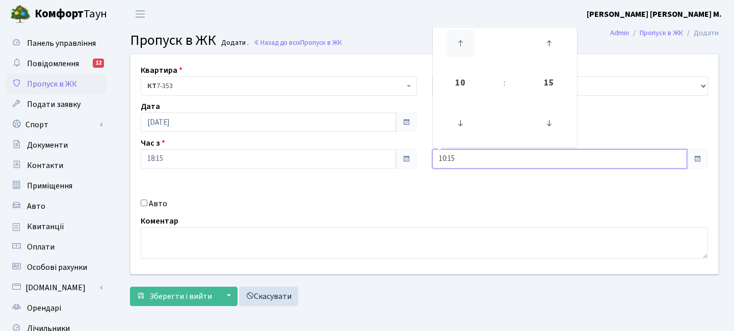
click at [458, 49] on icon at bounding box center [460, 44] width 28 height 28
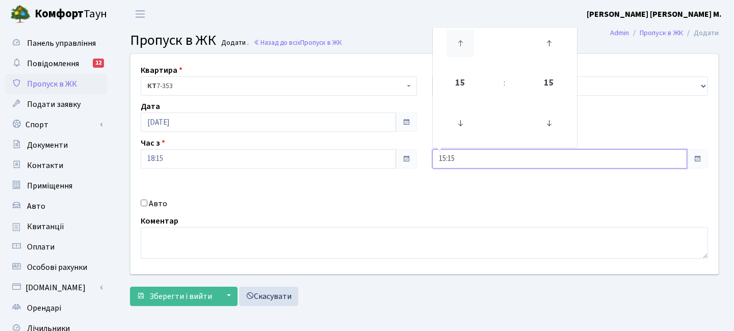
click at [458, 49] on icon at bounding box center [460, 44] width 28 height 28
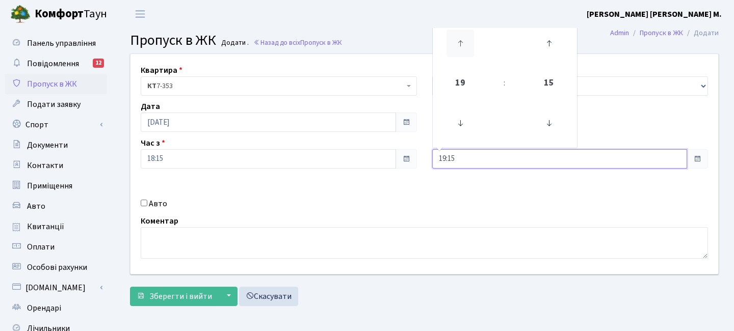
type input "20:15"
click at [180, 307] on div "Квартира <b>КТ</b>&nbsp;&nbsp;&nbsp;&nbsp;7-353 <b>КТ</b>&nbsp;&nbsp;&nbsp;&nbs…" at bounding box center [424, 182] width 604 height 258
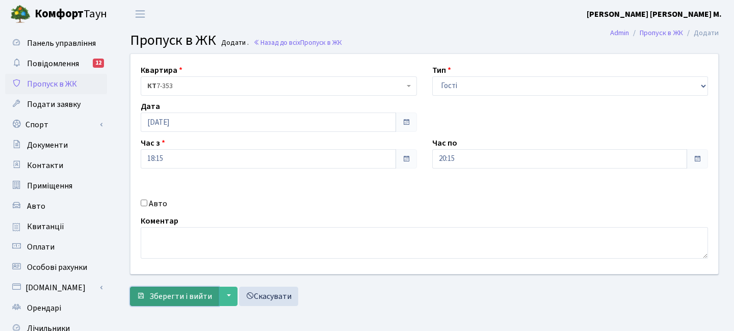
click at [179, 299] on span "Зберегти і вийти" at bounding box center [180, 296] width 63 height 11
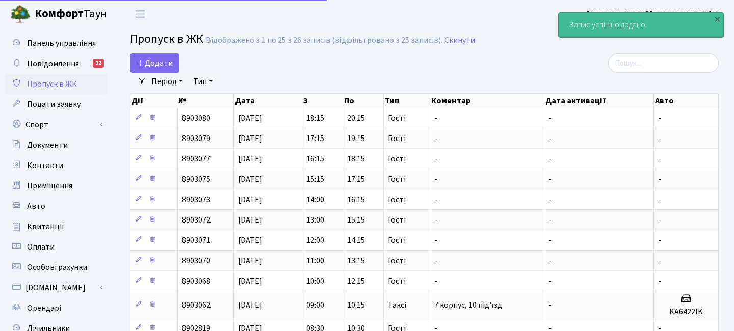
select select "25"
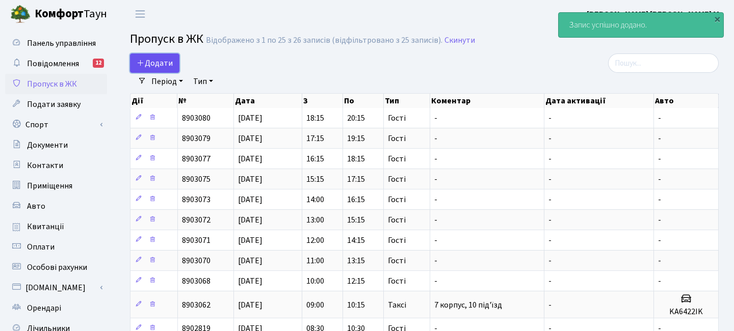
click at [163, 66] on span "Додати" at bounding box center [155, 63] width 36 height 11
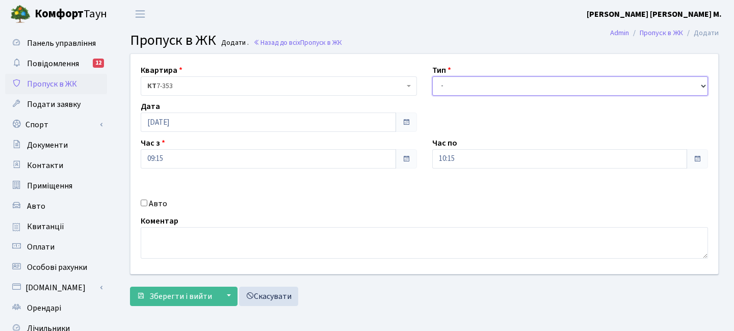
click at [449, 80] on select "- Доставка Таксі Гості Сервіс" at bounding box center [570, 85] width 276 height 19
select select "3"
click at [432, 76] on select "- Доставка Таксі Гості Сервіс" at bounding box center [570, 85] width 276 height 19
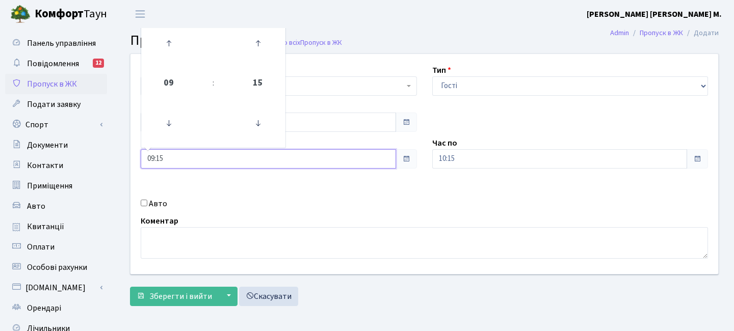
drag, startPoint x: 218, startPoint y: 163, endPoint x: 191, endPoint y: 156, distance: 27.9
click at [204, 161] on input "09:15" at bounding box center [268, 158] width 255 height 19
click at [168, 32] on icon at bounding box center [169, 44] width 28 height 28
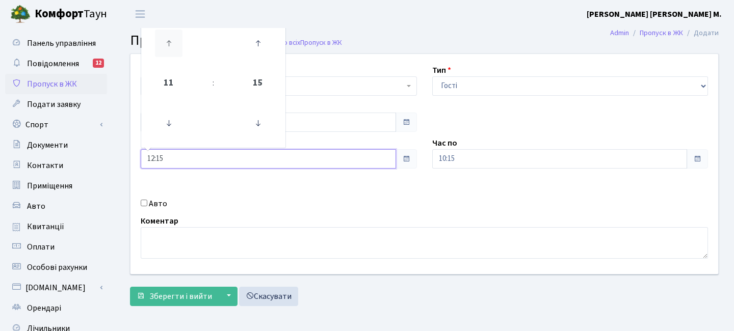
click at [169, 32] on icon at bounding box center [169, 44] width 28 height 28
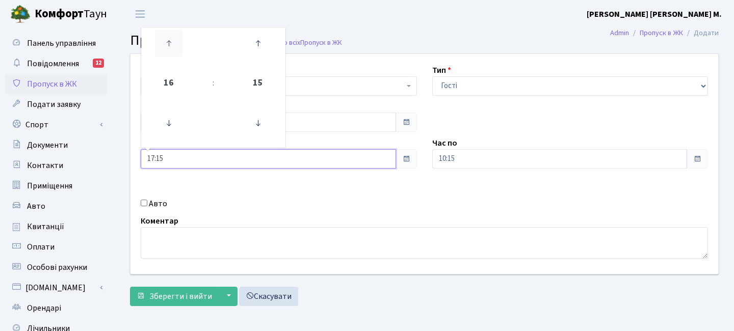
click at [169, 32] on icon at bounding box center [169, 44] width 28 height 28
type input "19:15"
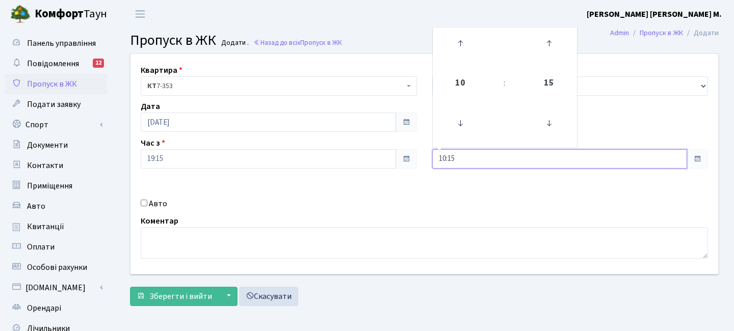
drag, startPoint x: 500, startPoint y: 150, endPoint x: 493, endPoint y: 137, distance: 15.7
click at [499, 151] on input "10:15" at bounding box center [559, 158] width 255 height 19
click at [467, 46] on icon at bounding box center [460, 44] width 28 height 28
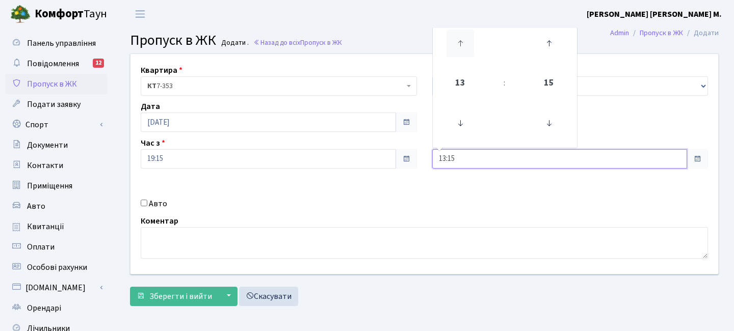
click at [467, 46] on icon at bounding box center [460, 44] width 28 height 28
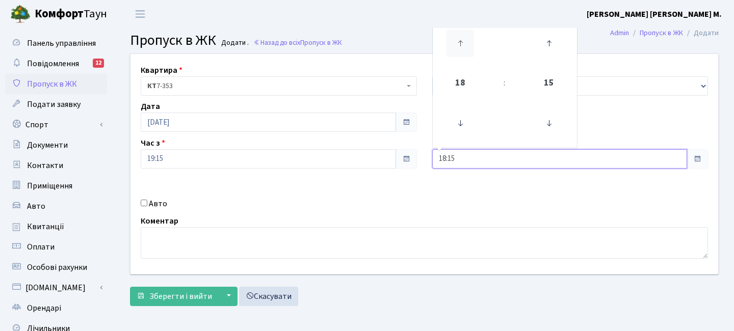
click at [467, 46] on icon at bounding box center [460, 44] width 28 height 28
click at [449, 118] on icon at bounding box center [460, 124] width 28 height 28
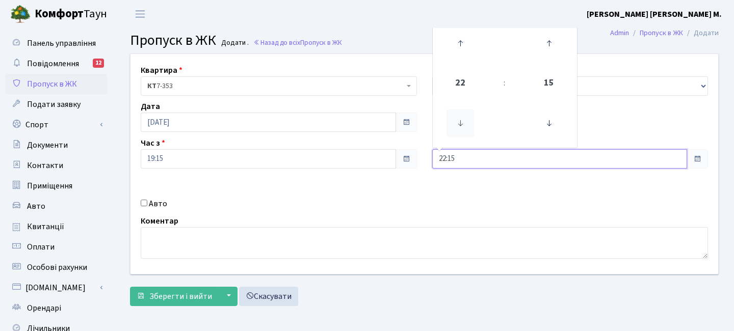
type input "21:15"
click at [185, 291] on span "Зберегти і вийти" at bounding box center [180, 296] width 63 height 11
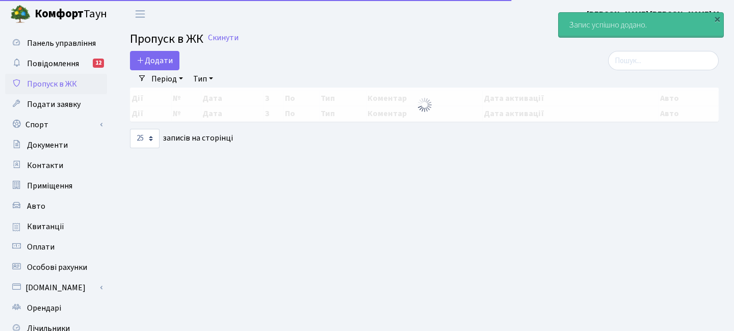
select select "25"
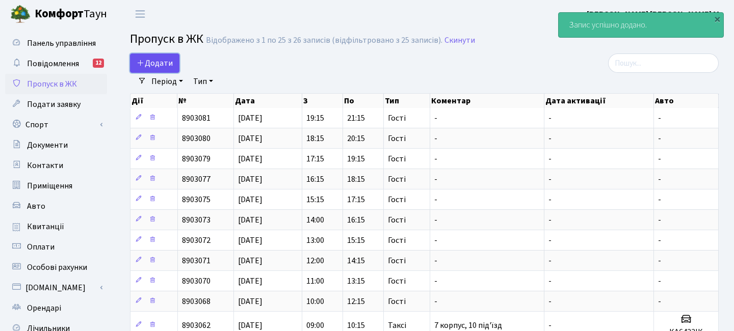
click at [158, 61] on span "Додати" at bounding box center [155, 63] width 36 height 11
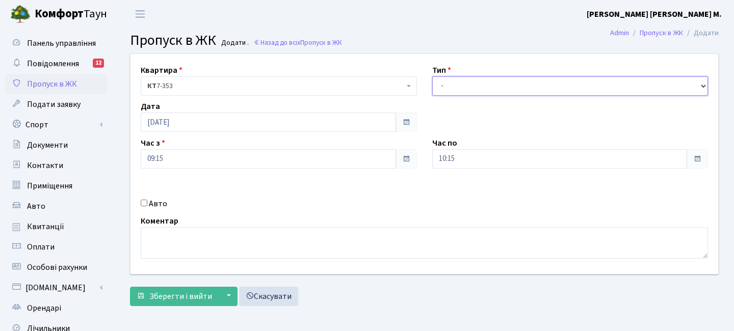
click at [453, 86] on select "- Доставка Таксі Гості Сервіс" at bounding box center [570, 85] width 276 height 19
select select "3"
click at [432, 76] on select "- Доставка Таксі Гості Сервіс" at bounding box center [570, 85] width 276 height 19
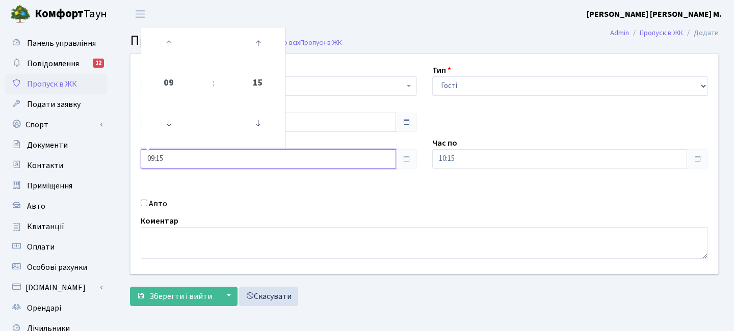
click at [239, 149] on input "09:15" at bounding box center [268, 158] width 255 height 19
click at [316, 118] on input "[DATE]" at bounding box center [268, 122] width 255 height 19
click at [285, 159] on input "09:15" at bounding box center [268, 158] width 255 height 19
click at [171, 39] on icon at bounding box center [169, 44] width 28 height 28
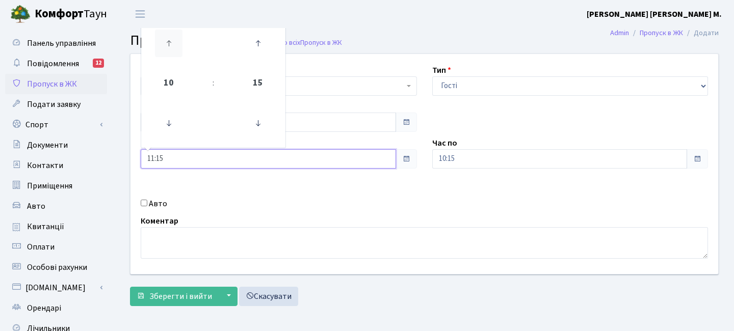
click at [171, 39] on icon at bounding box center [169, 44] width 28 height 28
drag, startPoint x: 171, startPoint y: 39, endPoint x: 189, endPoint y: 46, distance: 18.9
click at [171, 39] on icon at bounding box center [169, 44] width 28 height 28
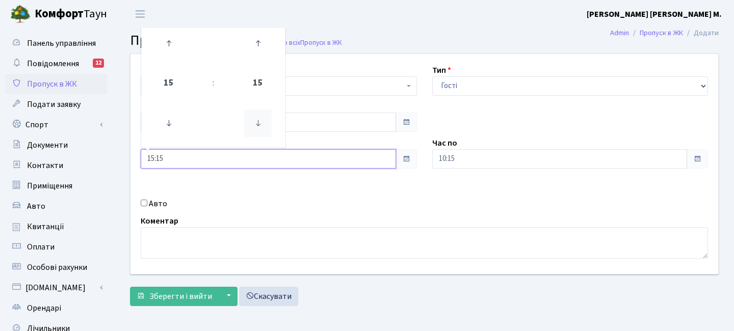
click at [266, 127] on icon at bounding box center [258, 124] width 28 height 28
type input "15:00"
drag, startPoint x: 459, startPoint y: 160, endPoint x: 465, endPoint y: 157, distance: 6.6
click at [459, 160] on input "10:15" at bounding box center [559, 158] width 255 height 19
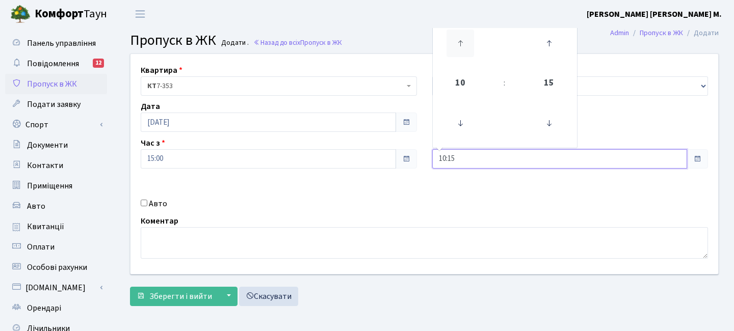
click at [458, 31] on icon at bounding box center [460, 44] width 28 height 28
click at [455, 42] on icon at bounding box center [460, 44] width 28 height 28
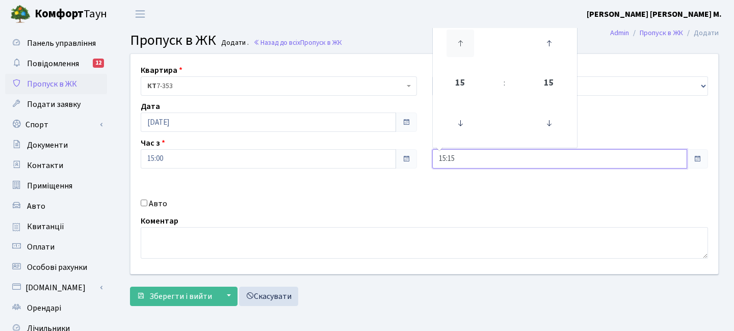
click at [455, 42] on icon at bounding box center [460, 44] width 28 height 28
type input "17:15"
click at [157, 203] on label "Авто" at bounding box center [158, 204] width 18 height 12
click at [147, 203] on input "Авто" at bounding box center [144, 203] width 7 height 7
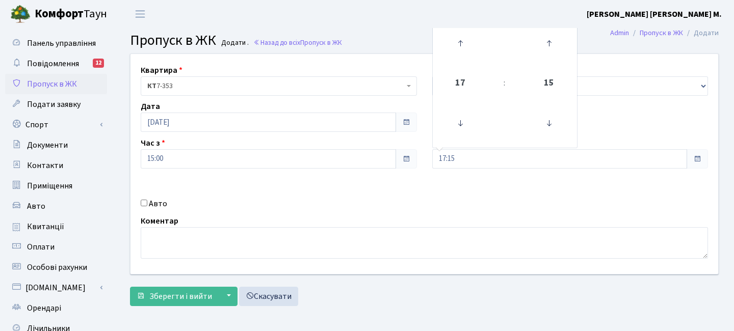
checkbox input "true"
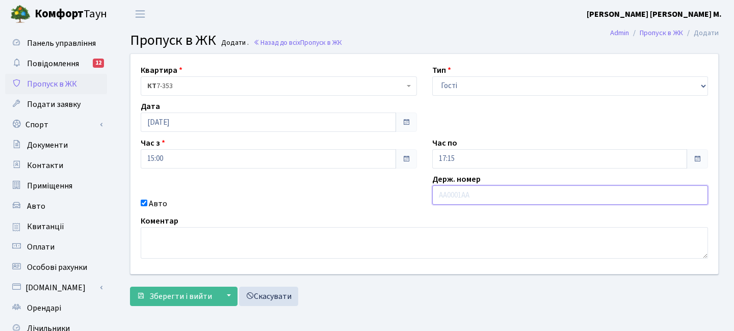
paste input "КА0312НН"
type input "КА0312НН"
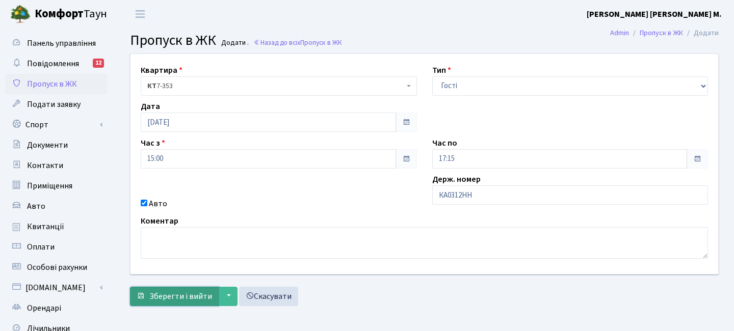
click at [163, 296] on span "Зберегти і вийти" at bounding box center [180, 296] width 63 height 11
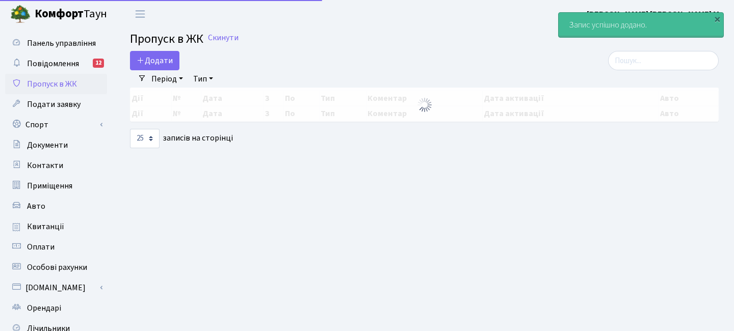
select select "25"
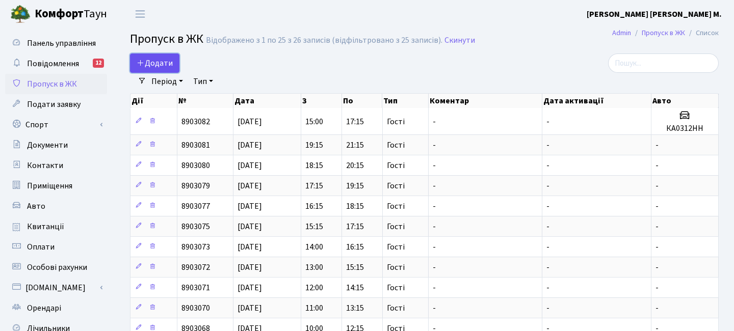
click at [168, 62] on span "Додати" at bounding box center [155, 63] width 36 height 11
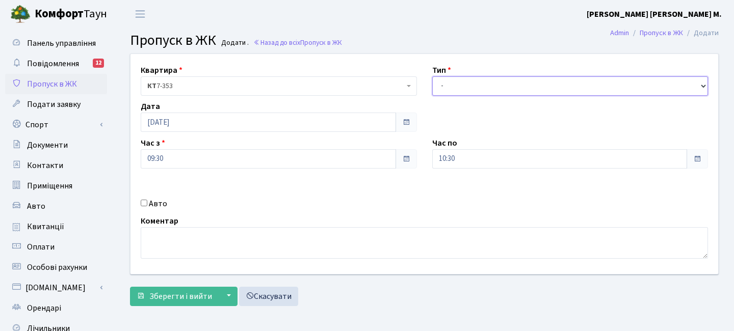
click at [454, 86] on select "- Доставка Таксі Гості Сервіс" at bounding box center [570, 85] width 276 height 19
select select "3"
click at [432, 76] on select "- Доставка Таксі Гості Сервіс" at bounding box center [570, 85] width 276 height 19
click at [191, 158] on input "09:30" at bounding box center [268, 158] width 255 height 19
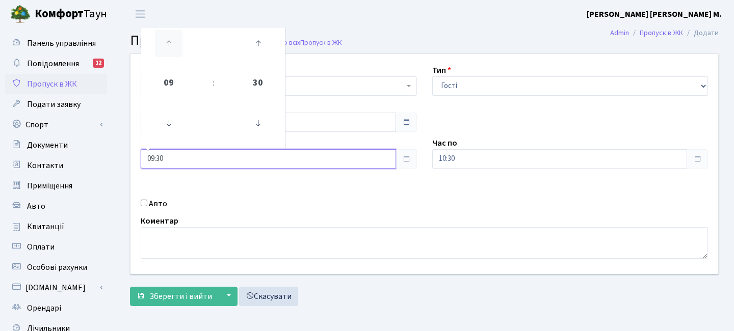
click at [166, 40] on icon at bounding box center [169, 44] width 28 height 28
type input "10:30"
drag, startPoint x: 459, startPoint y: 158, endPoint x: 471, endPoint y: 154, distance: 12.7
click at [461, 158] on input "10:30" at bounding box center [559, 158] width 255 height 19
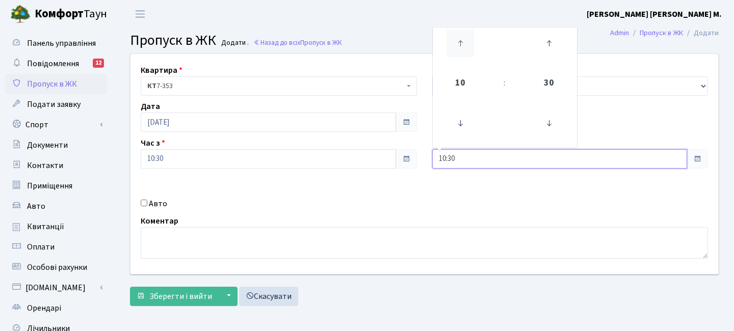
click at [466, 44] on icon at bounding box center [460, 44] width 28 height 28
type input "14:30"
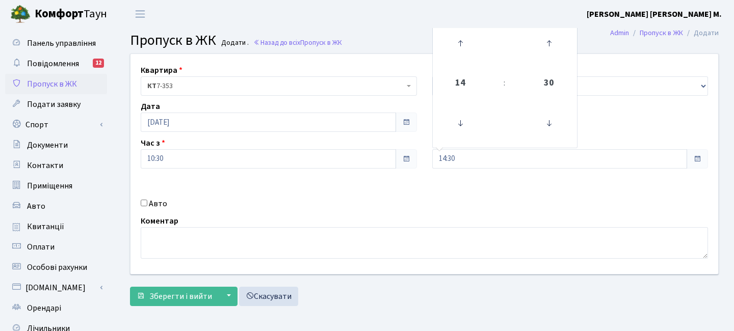
click at [152, 205] on label "Авто" at bounding box center [158, 204] width 18 height 12
click at [147, 205] on input "Авто" at bounding box center [144, 203] width 7 height 7
checkbox input "true"
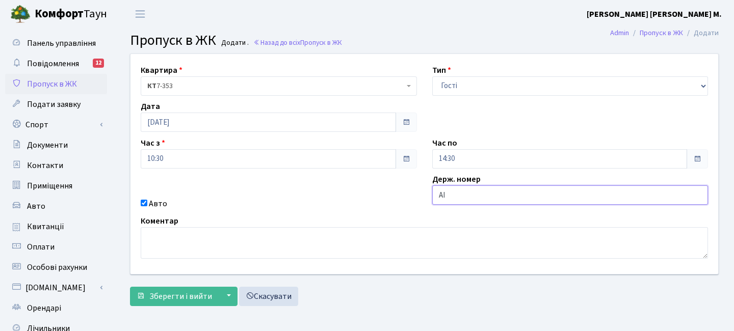
type input "АІ9451ВХ"
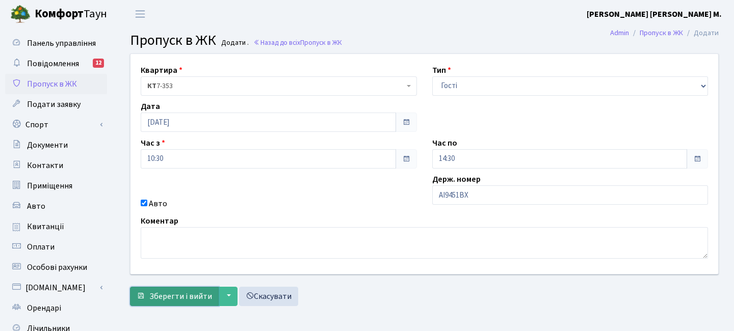
click at [172, 295] on span "Зберегти і вийти" at bounding box center [180, 296] width 63 height 11
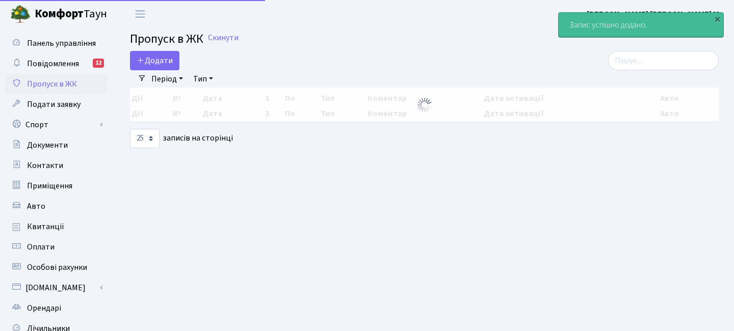
select select "25"
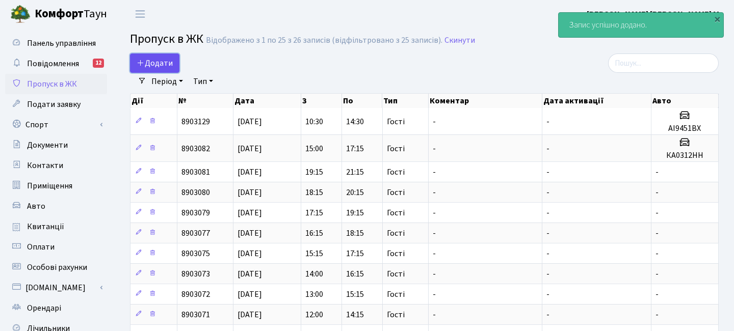
click at [166, 62] on span "Додати" at bounding box center [155, 63] width 36 height 11
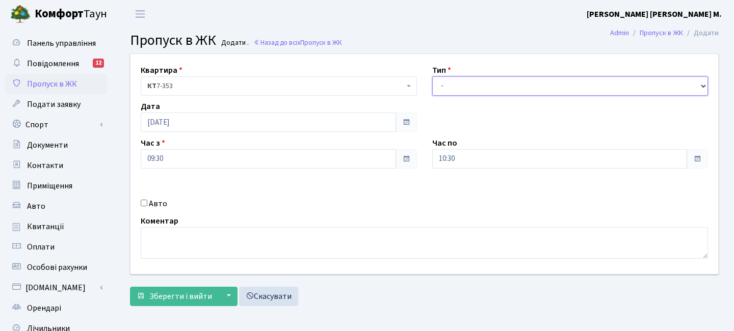
click at [489, 84] on select "- Доставка Таксі Гості Сервіс" at bounding box center [570, 85] width 276 height 19
select select "3"
click at [432, 76] on select "- Доставка Таксі Гості Сервіс" at bounding box center [570, 85] width 276 height 19
click at [168, 156] on input "09:30" at bounding box center [268, 158] width 255 height 19
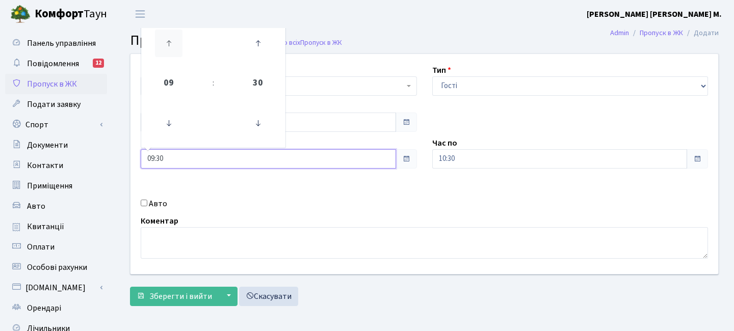
click at [165, 49] on icon at bounding box center [169, 44] width 28 height 28
click at [166, 49] on icon at bounding box center [169, 44] width 28 height 28
type input "12:30"
drag, startPoint x: 471, startPoint y: 160, endPoint x: 479, endPoint y: 152, distance: 11.2
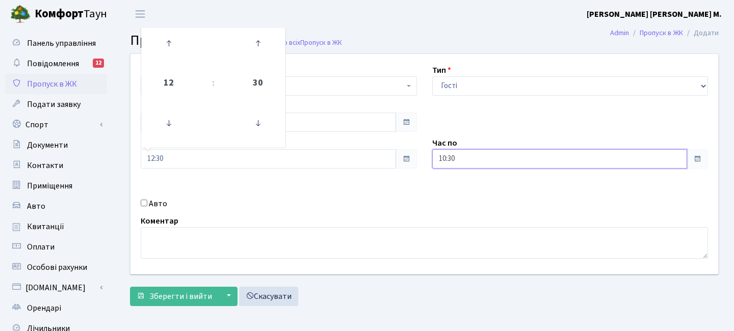
click at [472, 160] on input "10:30" at bounding box center [559, 158] width 255 height 19
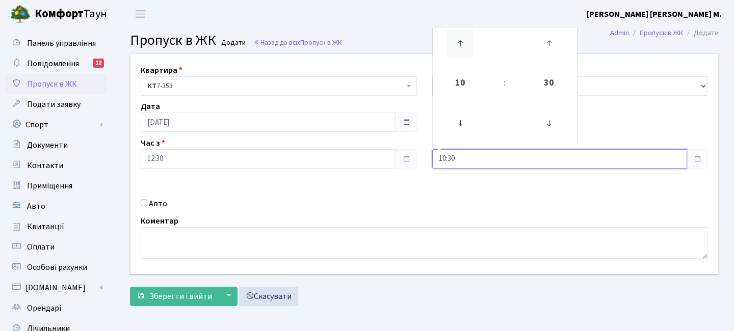
click at [458, 43] on icon at bounding box center [460, 44] width 28 height 28
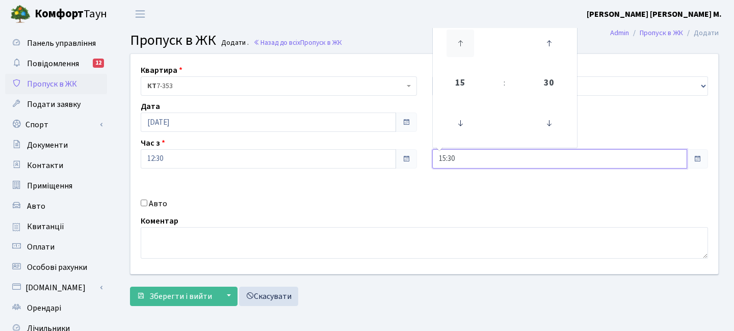
click at [458, 43] on icon at bounding box center [460, 44] width 28 height 28
type input "18:30"
click at [154, 204] on label "Авто" at bounding box center [158, 204] width 18 height 12
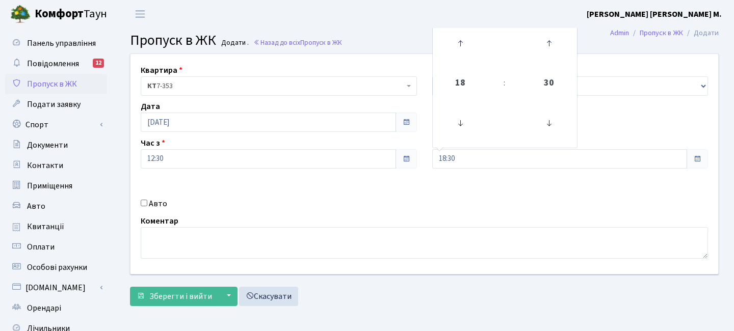
click at [147, 204] on input "Авто" at bounding box center [144, 203] width 7 height 7
checkbox input "true"
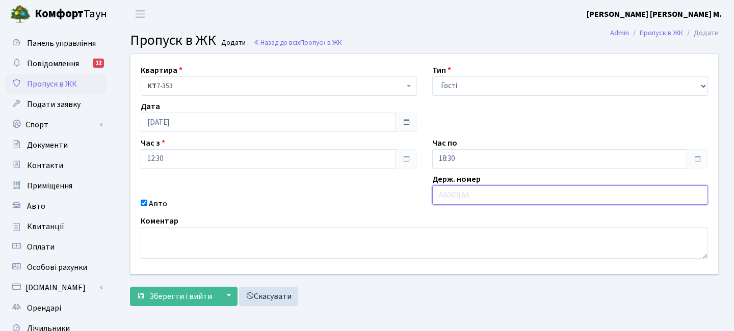
click at [446, 197] on input "text" at bounding box center [570, 194] width 276 height 19
type input "АІ9451ВХ"
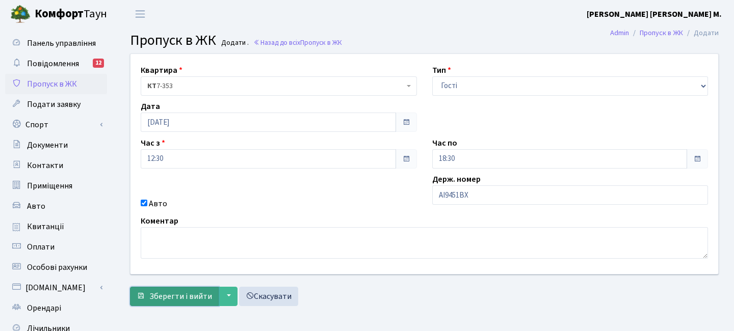
click at [195, 287] on button "Зберегти і вийти" at bounding box center [174, 296] width 89 height 19
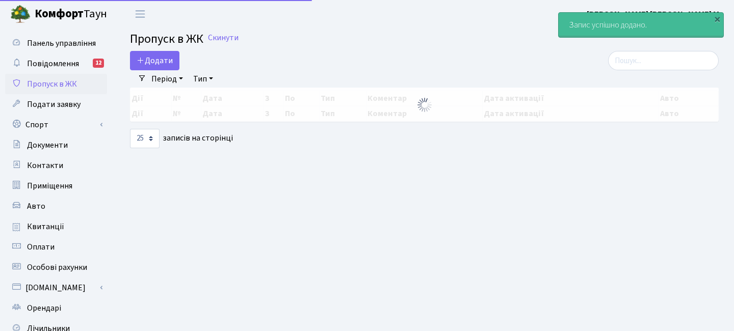
select select "25"
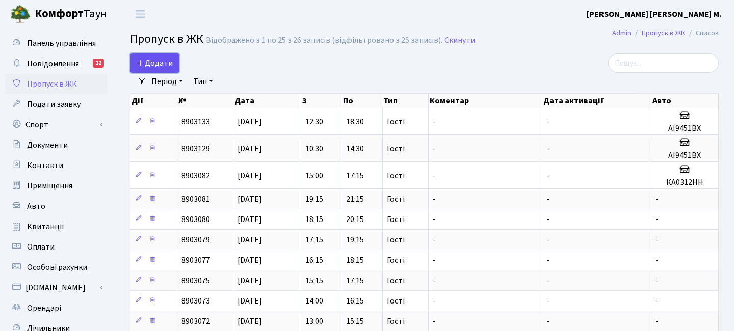
click at [154, 58] on span "Додати" at bounding box center [155, 63] width 36 height 11
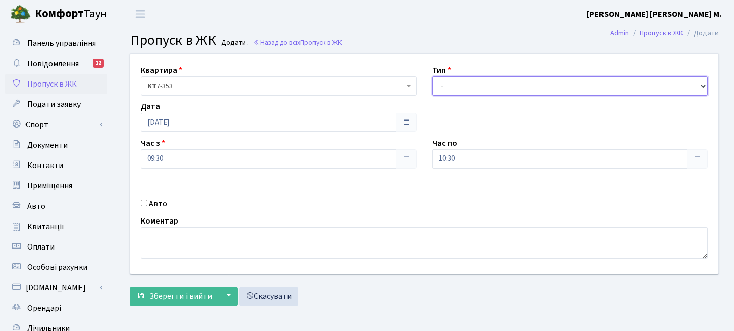
click at [459, 89] on select "- Доставка Таксі Гості Сервіс" at bounding box center [570, 85] width 276 height 19
select select "3"
click at [432, 76] on select "- Доставка Таксі Гості Сервіс" at bounding box center [570, 85] width 276 height 19
click at [207, 150] on input "09:30" at bounding box center [268, 158] width 255 height 19
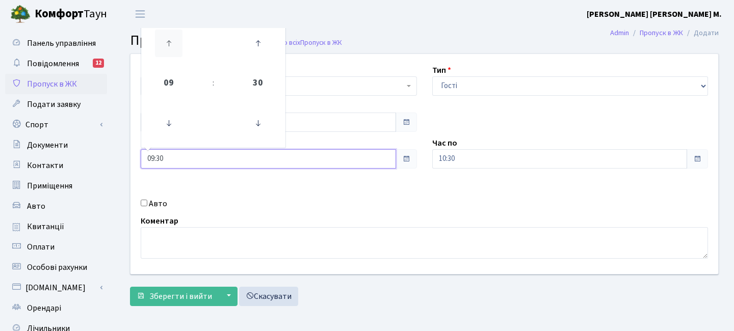
click at [170, 44] on icon at bounding box center [169, 44] width 28 height 28
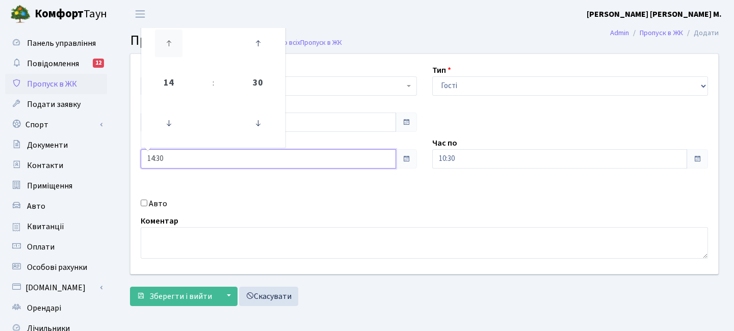
click at [170, 44] on icon at bounding box center [169, 44] width 28 height 28
type input "15:30"
click at [474, 156] on input "10:30" at bounding box center [559, 158] width 255 height 19
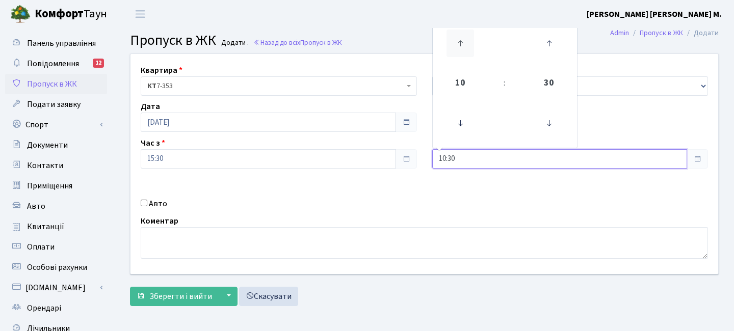
click at [462, 41] on icon at bounding box center [460, 44] width 28 height 28
click at [462, 42] on icon at bounding box center [460, 44] width 28 height 28
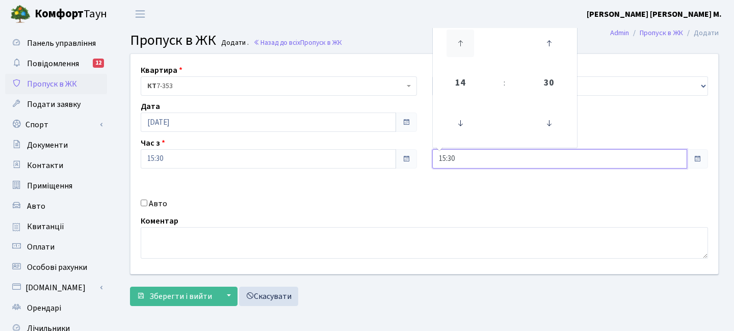
click at [462, 42] on icon at bounding box center [460, 44] width 28 height 28
type input "18:30"
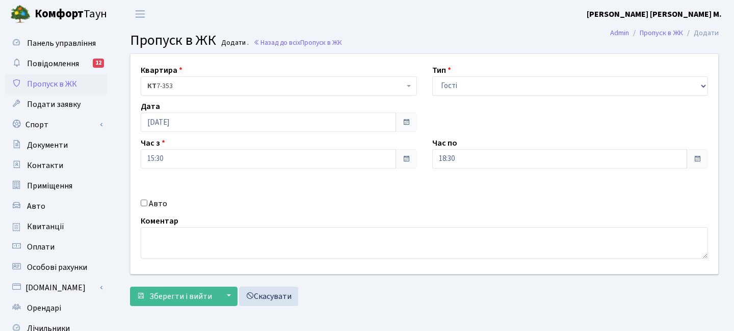
click at [158, 203] on label "Авто" at bounding box center [158, 204] width 18 height 12
click at [147, 203] on input "Авто" at bounding box center [144, 203] width 7 height 7
checkbox input "true"
type input "АІ9451ВХ"
click at [197, 297] on span "Зберегти і вийти" at bounding box center [180, 296] width 63 height 11
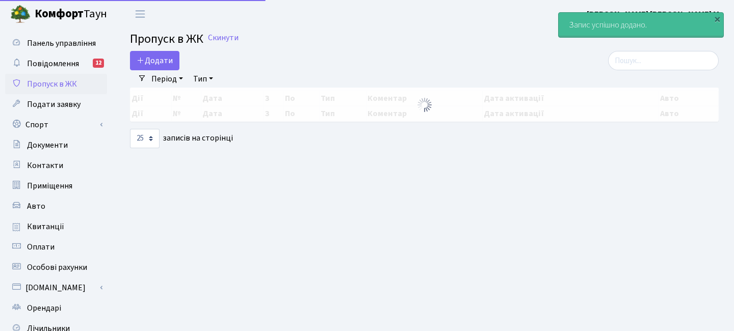
select select "25"
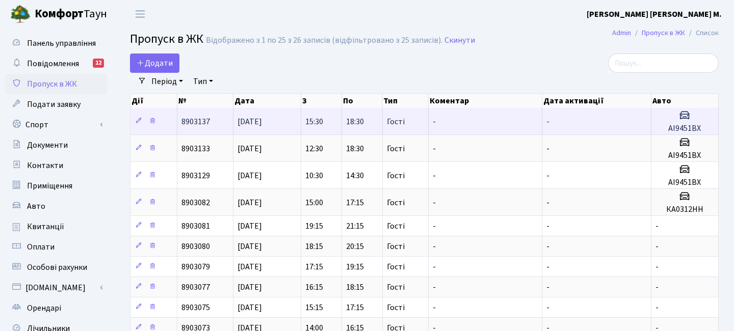
click at [368, 119] on td "18:30" at bounding box center [362, 121] width 41 height 26
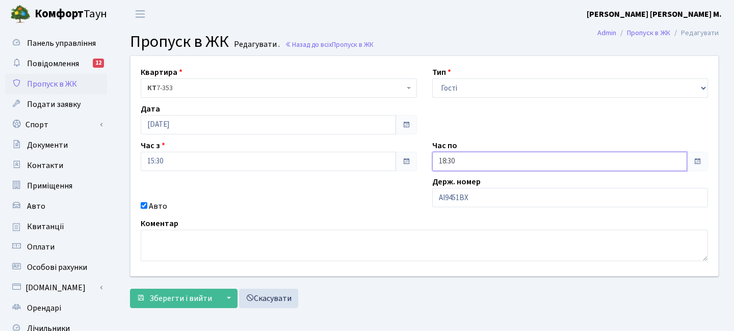
click at [469, 159] on input "18:30" at bounding box center [559, 161] width 255 height 19
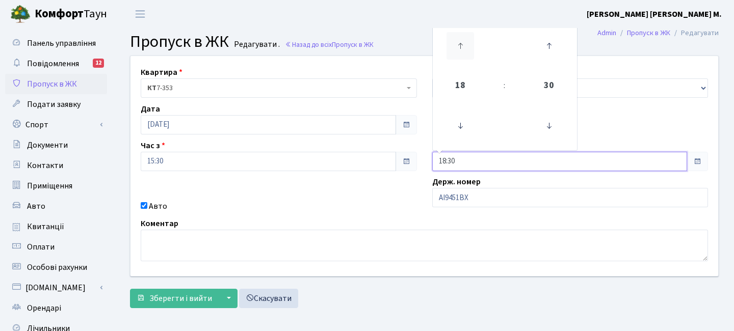
click at [468, 43] on icon at bounding box center [460, 46] width 28 height 28
type input "19:30"
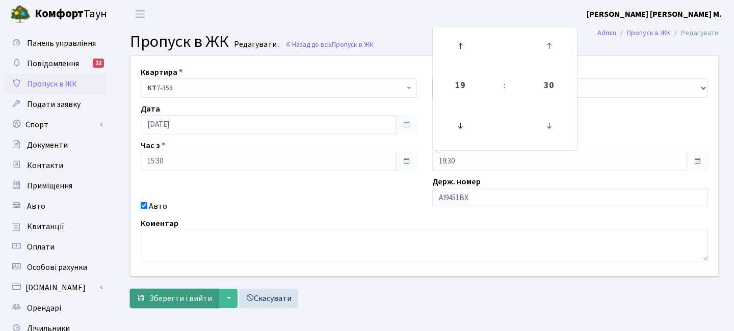
drag, startPoint x: 180, startPoint y: 291, endPoint x: 174, endPoint y: 291, distance: 6.1
click at [180, 291] on button "Зберегти і вийти" at bounding box center [174, 298] width 89 height 19
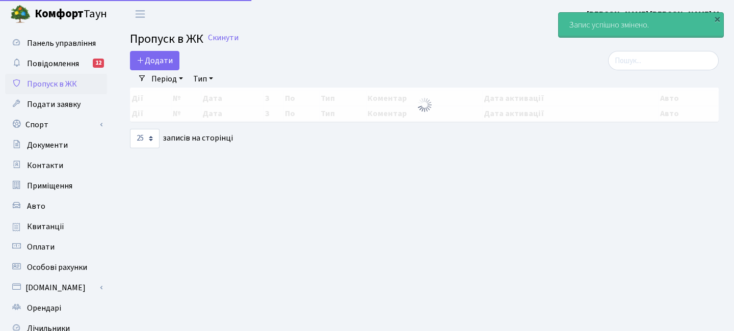
select select "25"
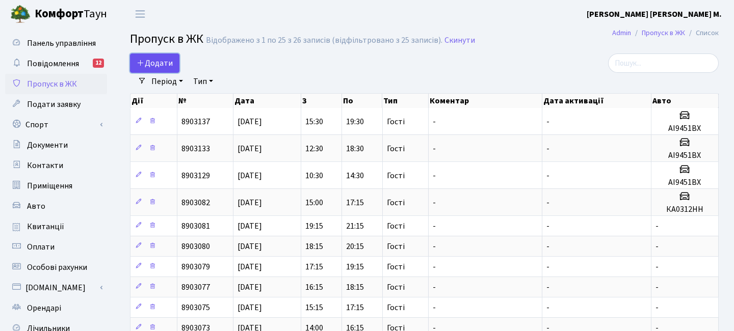
click at [164, 61] on span "Додати" at bounding box center [155, 63] width 36 height 11
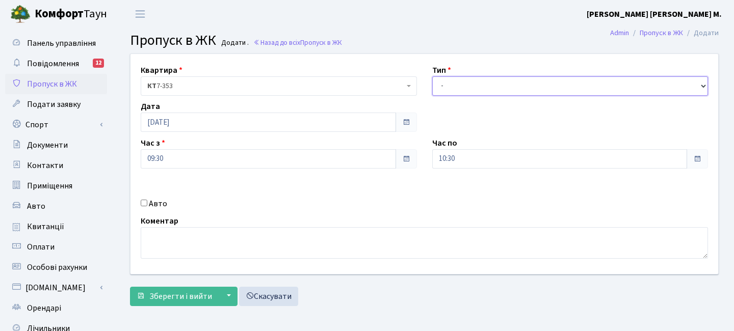
click at [459, 82] on select "- Доставка Таксі Гості Сервіс" at bounding box center [570, 85] width 276 height 19
select select "3"
click at [432, 76] on select "- Доставка Таксі Гості Сервіс" at bounding box center [570, 85] width 276 height 19
drag, startPoint x: 503, startPoint y: 149, endPoint x: 498, endPoint y: 154, distance: 6.9
click at [502, 150] on input "10:30" at bounding box center [559, 158] width 255 height 19
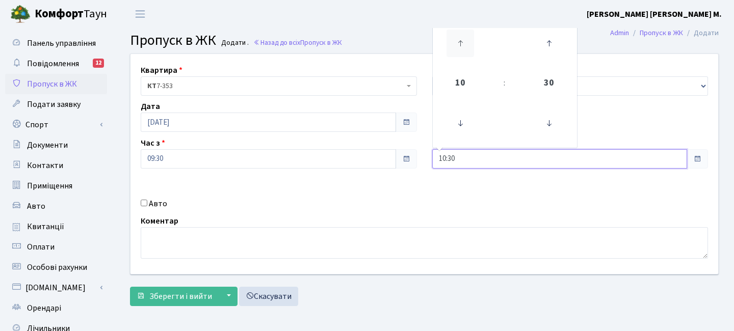
click at [462, 52] on icon at bounding box center [460, 44] width 28 height 28
click at [462, 51] on icon at bounding box center [460, 44] width 28 height 28
type input "14:30"
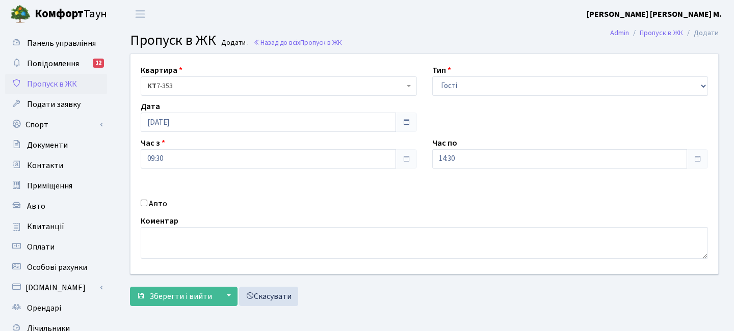
click at [158, 200] on label "Авто" at bounding box center [158, 204] width 18 height 12
click at [147, 200] on input "Авто" at bounding box center [144, 203] width 7 height 7
checkbox input "true"
type input "АІ9451ВХ"
click at [188, 297] on span "Зберегти і вийти" at bounding box center [180, 296] width 63 height 11
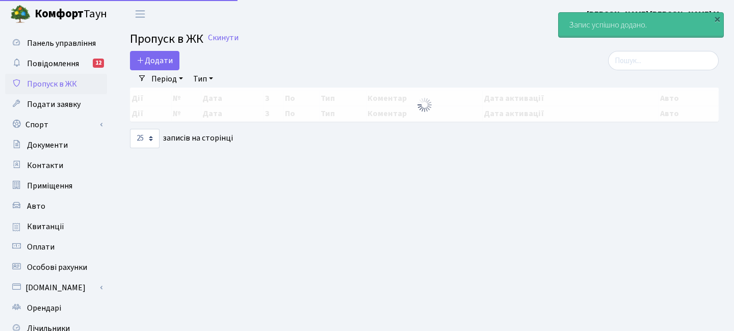
select select "25"
